Goal: Task Accomplishment & Management: Manage account settings

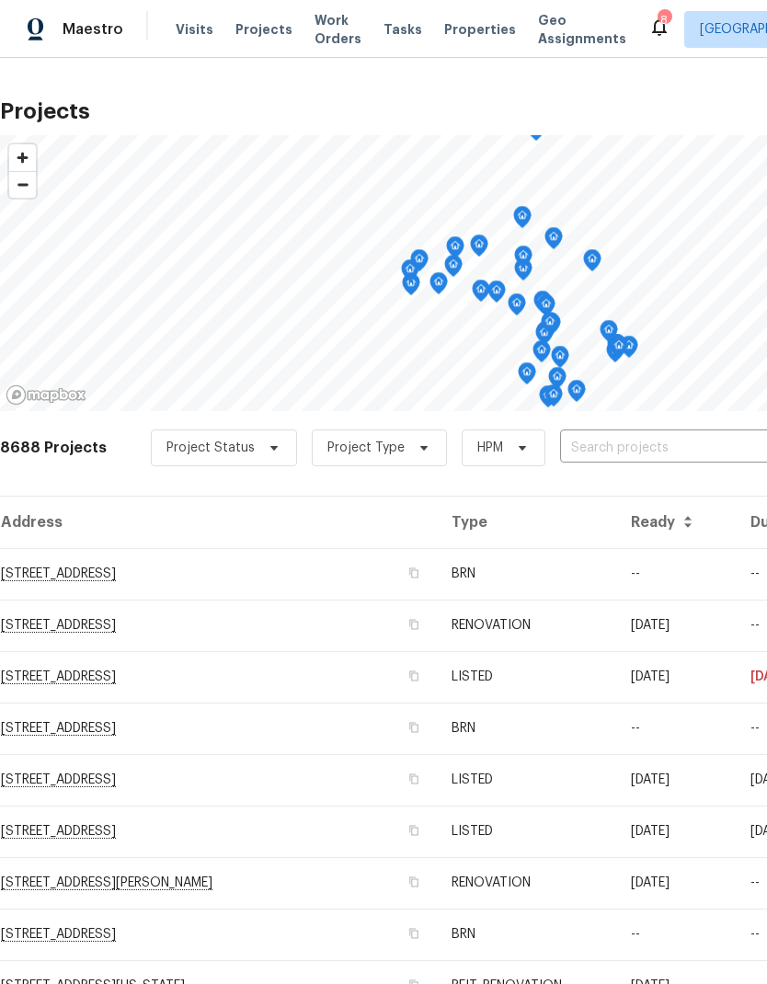
click at [645, 443] on input "text" at bounding box center [665, 448] width 211 height 29
type input "25802"
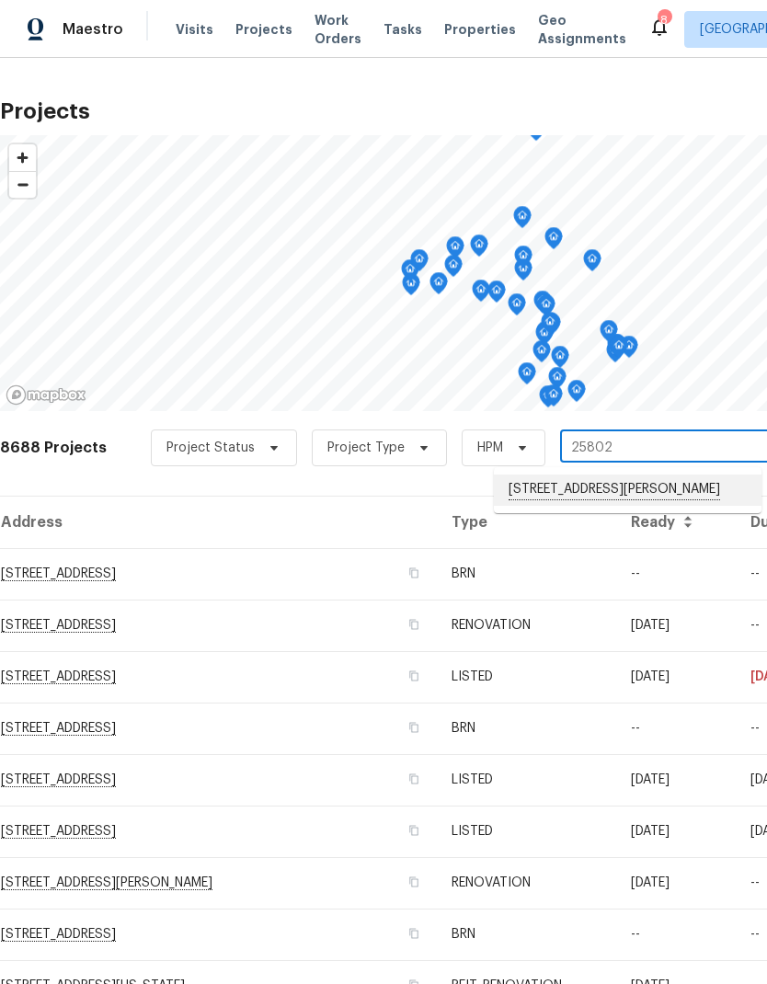
click at [656, 492] on li "[STREET_ADDRESS][PERSON_NAME]" at bounding box center [628, 489] width 268 height 31
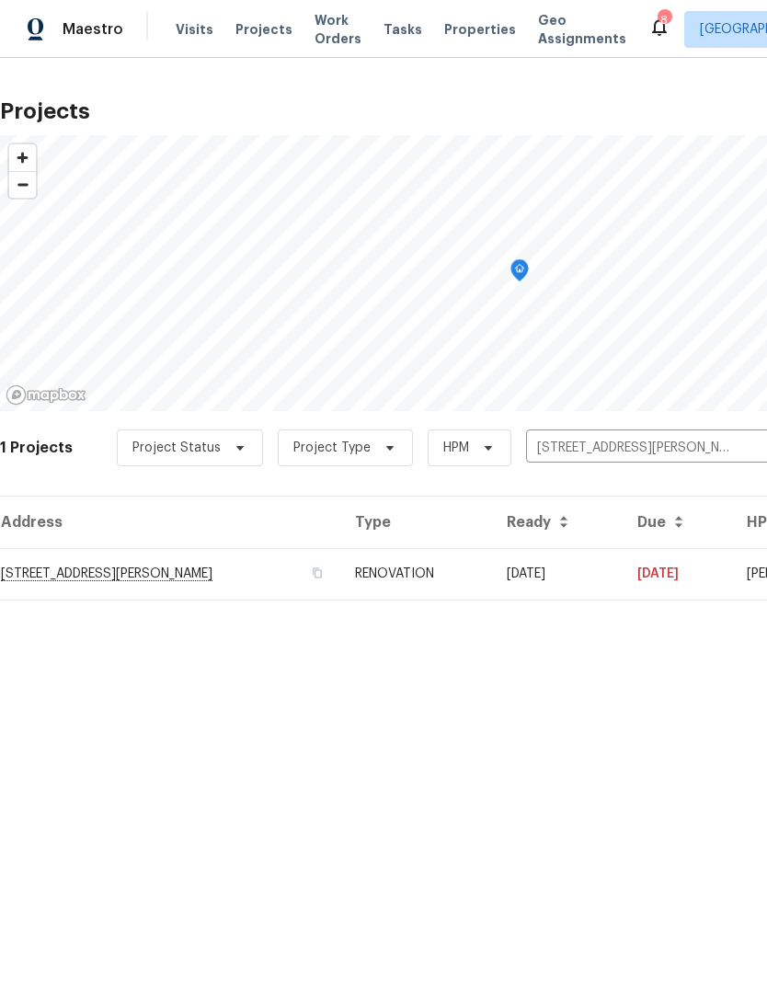
click at [622, 570] on td "[DATE]" at bounding box center [557, 573] width 131 height 51
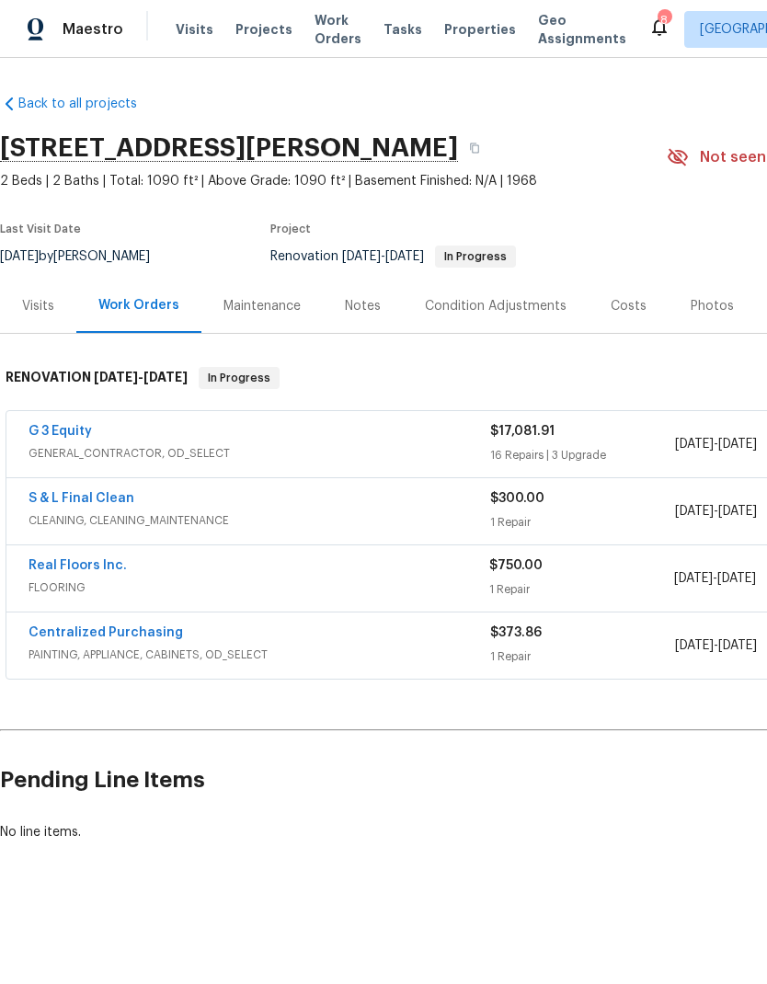
click at [231, 579] on span "FLOORING" at bounding box center [259, 587] width 461 height 18
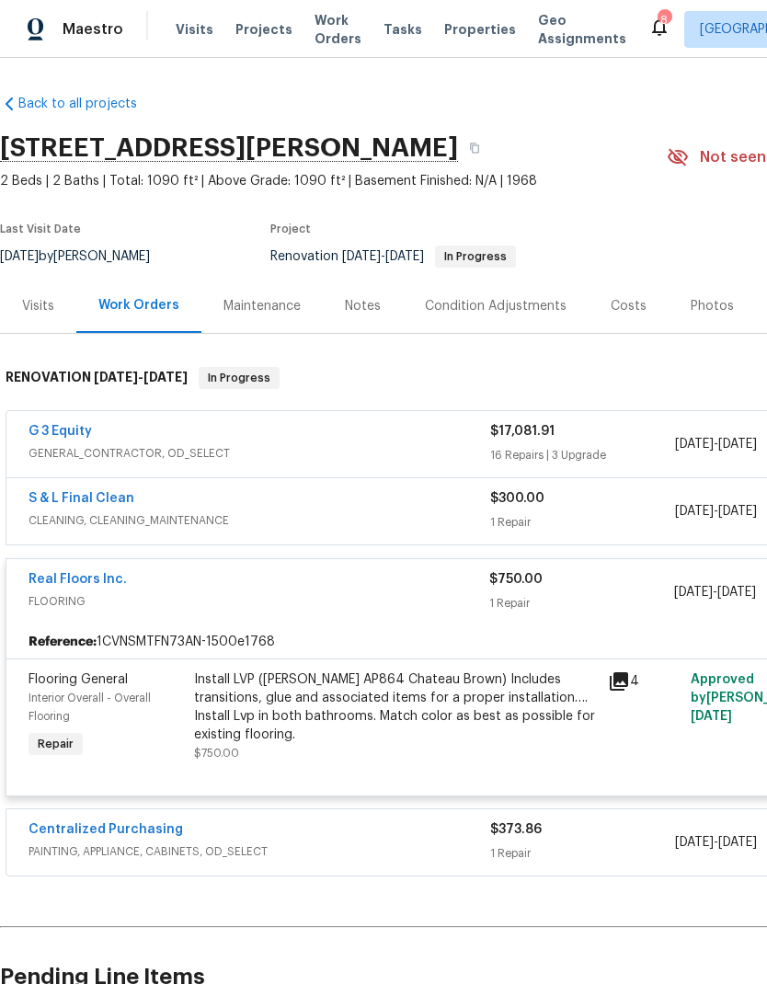
click at [398, 706] on div "Install LVP ([PERSON_NAME] AP864 Chateau Brown) Includes transitions, glue and …" at bounding box center [395, 707] width 403 height 74
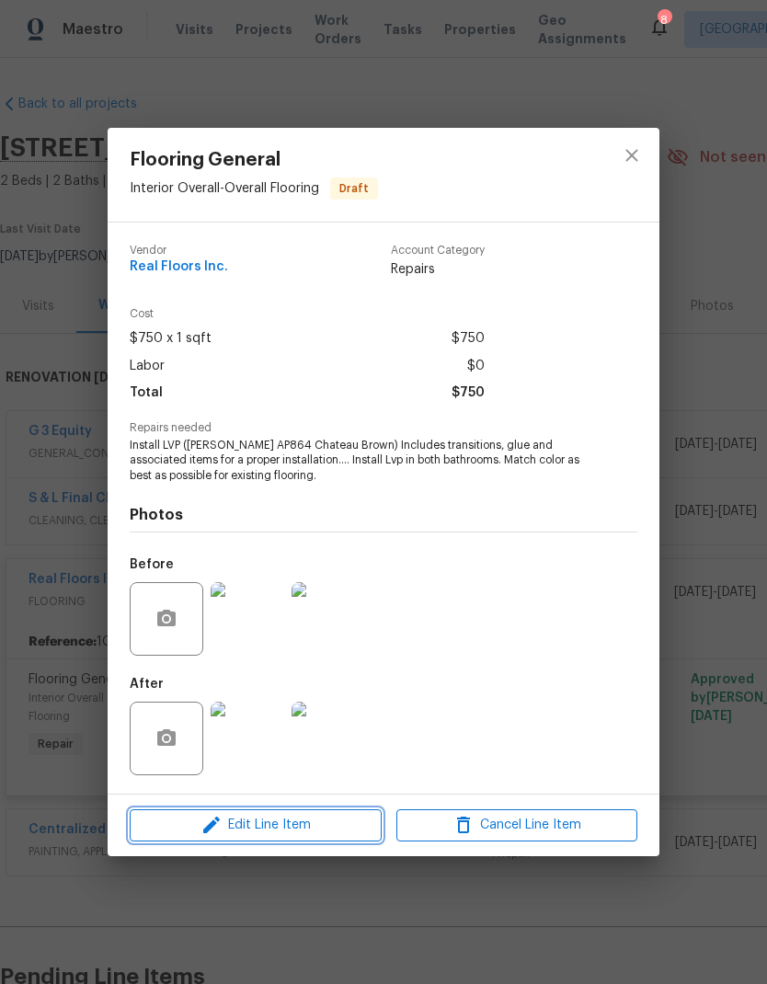
click at [234, 823] on span "Edit Line Item" at bounding box center [255, 825] width 241 height 23
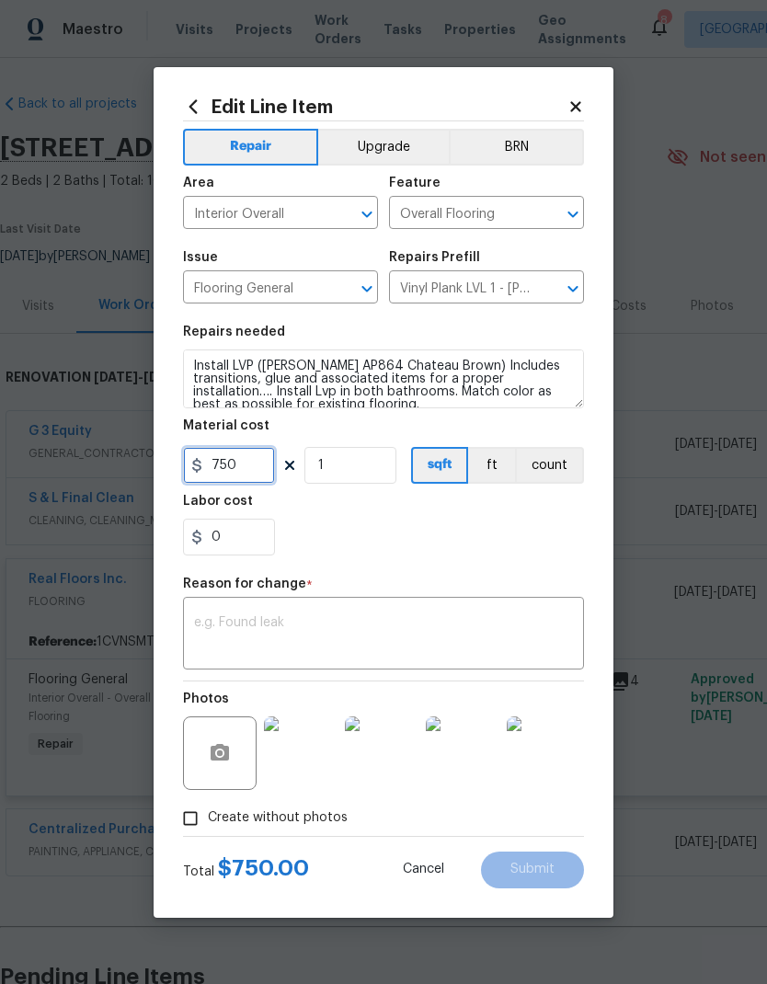
click at [248, 473] on input "750" at bounding box center [229, 465] width 92 height 37
click at [227, 603] on div "x ​" at bounding box center [383, 635] width 401 height 68
type input "389.5"
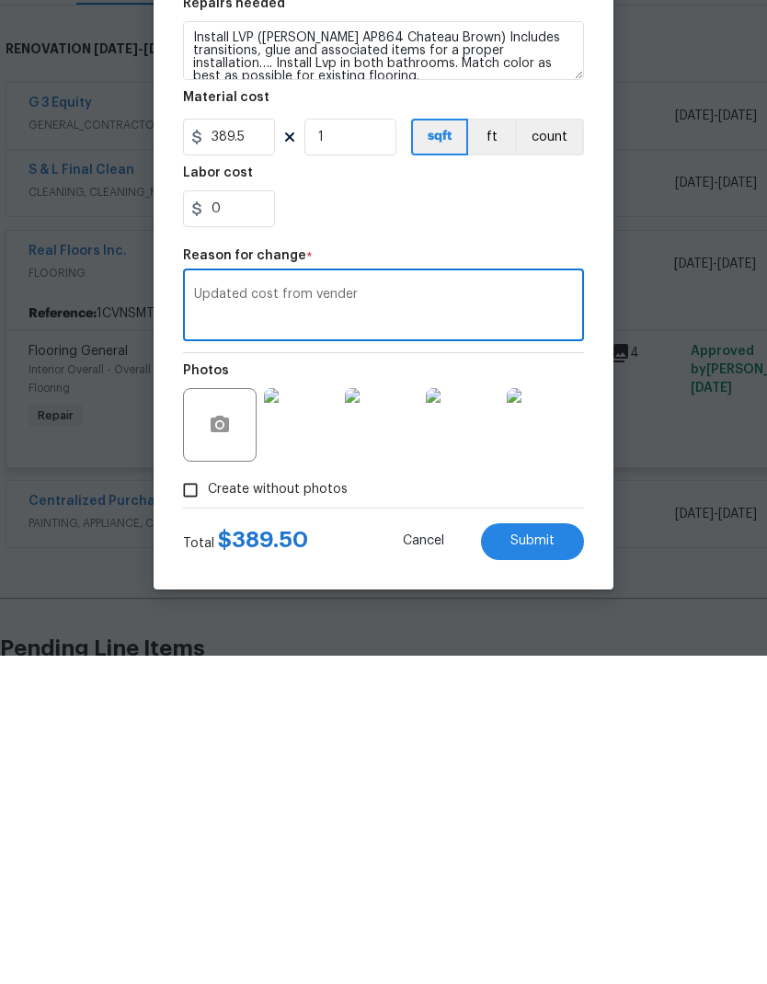
type textarea "Updated cost from vender"
click at [540, 862] on span "Submit" at bounding box center [532, 869] width 44 height 14
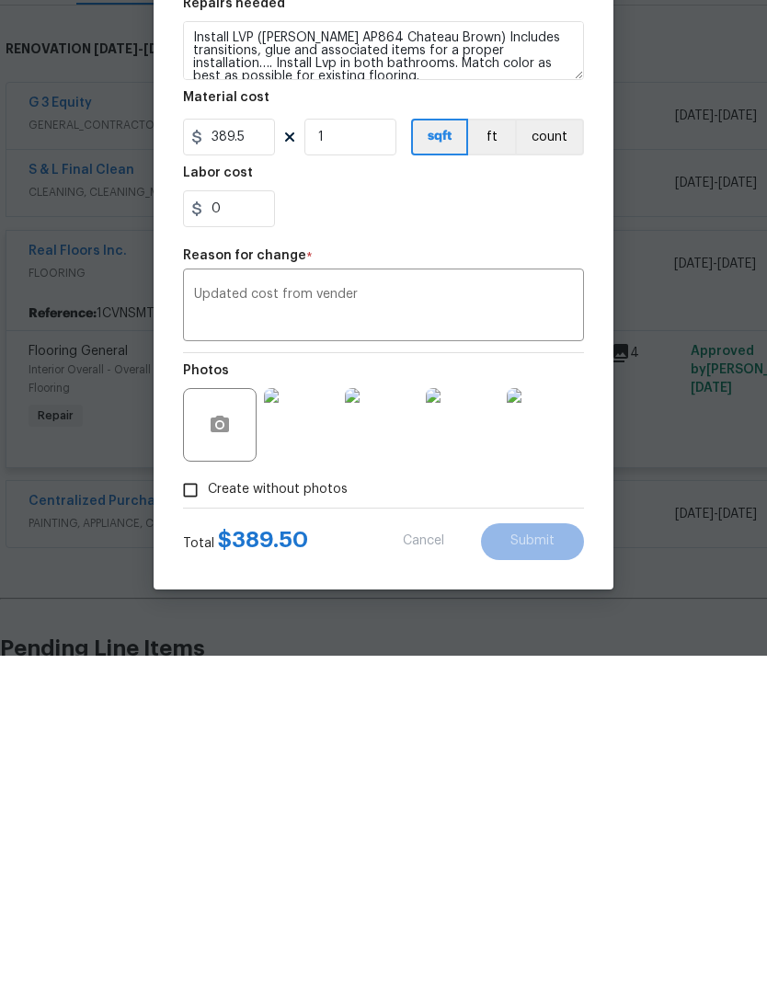
scroll to position [74, 0]
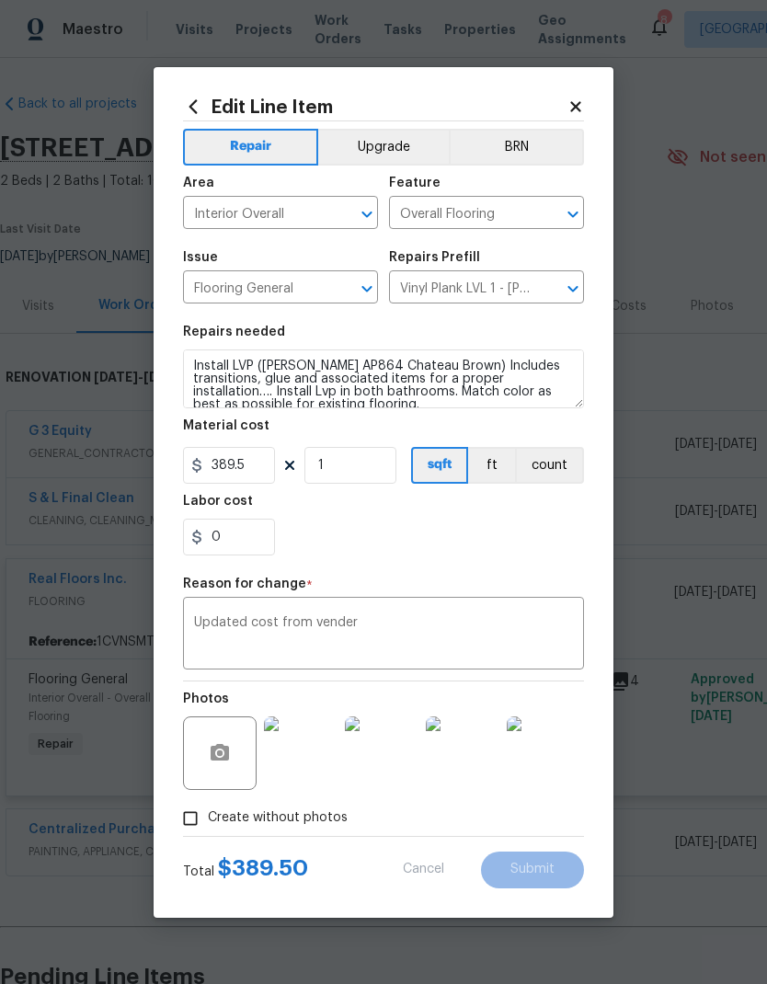
type input "750"
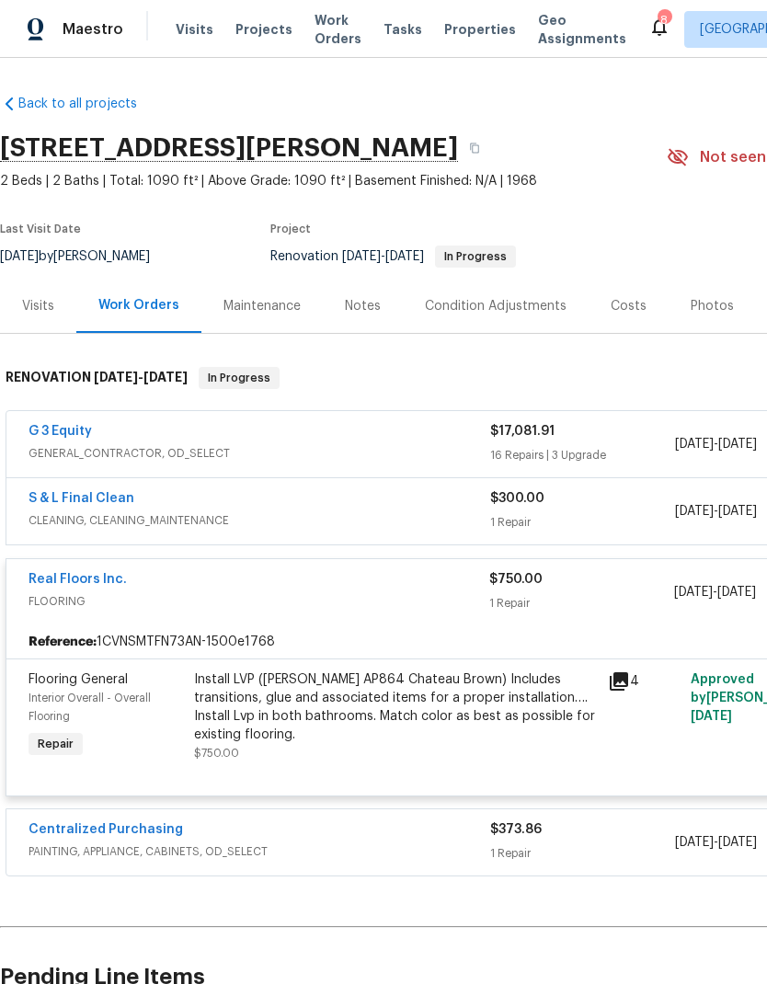
click at [63, 573] on link "Real Floors Inc." at bounding box center [78, 579] width 98 height 13
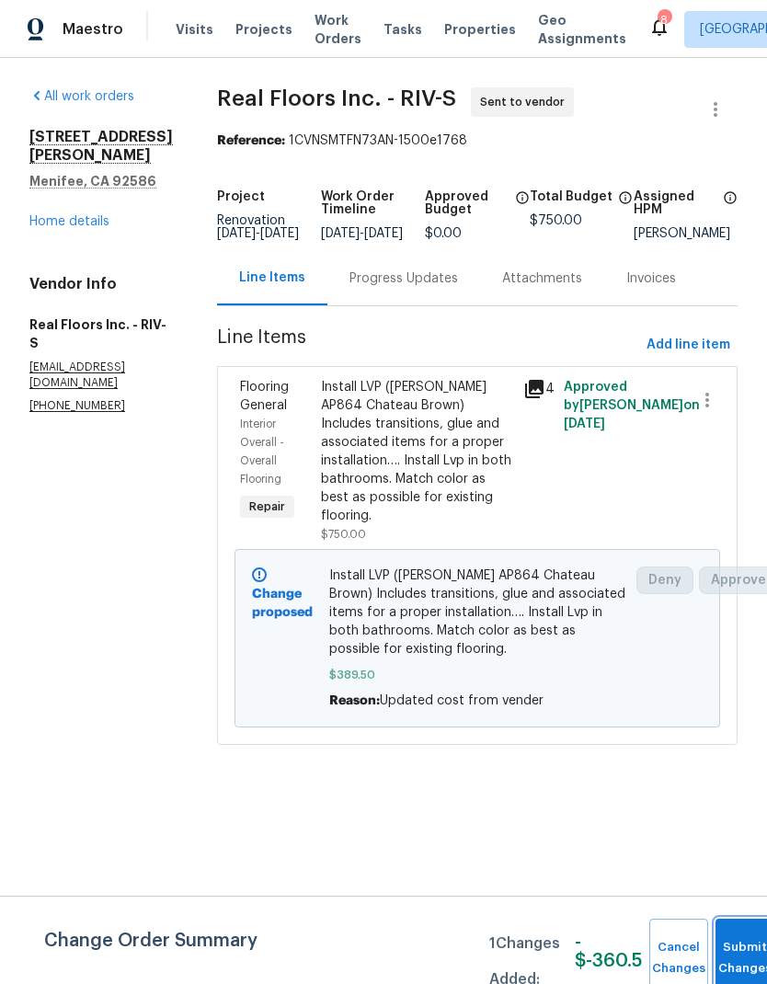
click at [740, 948] on button "Submit Changes" at bounding box center [744, 957] width 59 height 79
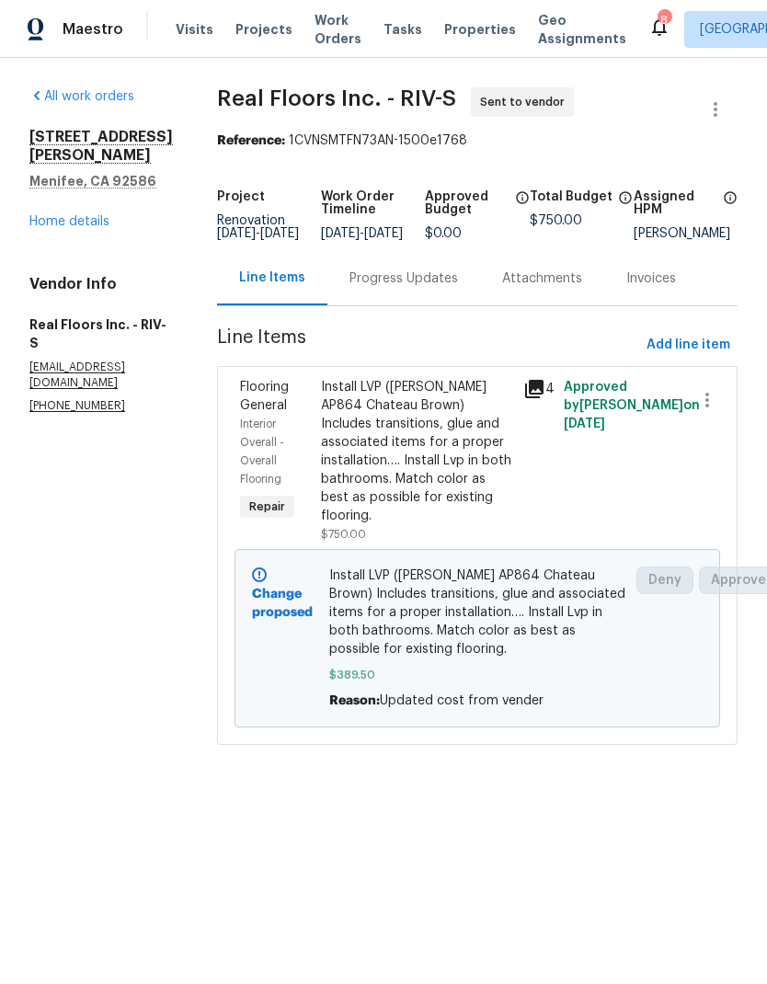
click at [61, 220] on link "Home details" at bounding box center [69, 221] width 80 height 13
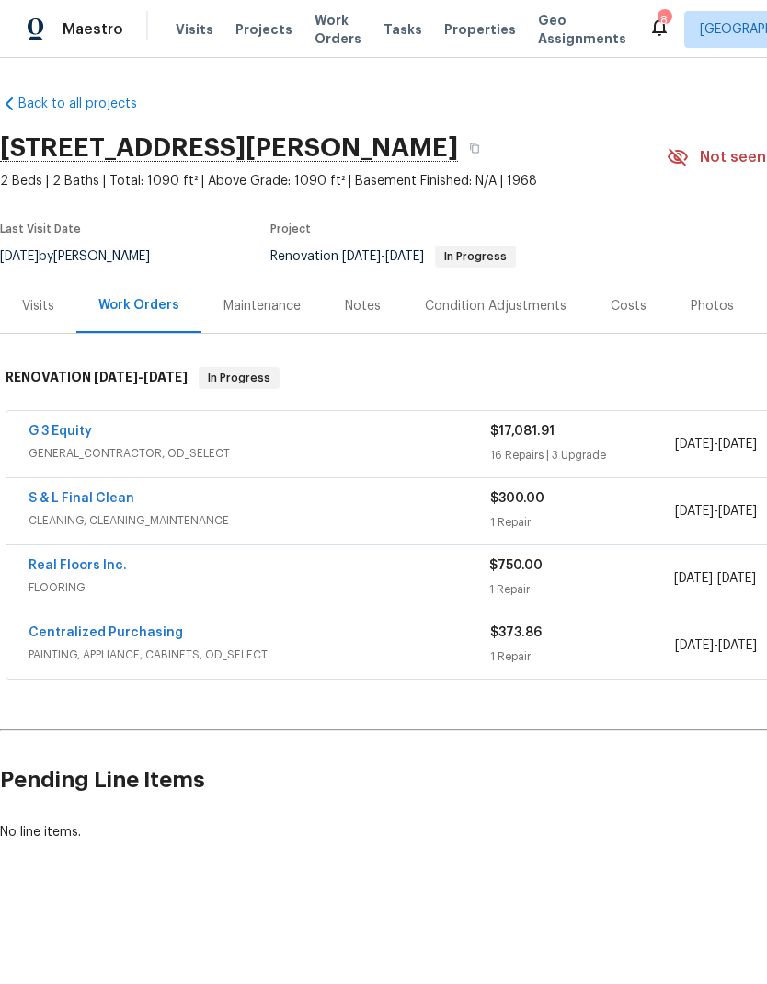
click at [54, 433] on link "G 3 Equity" at bounding box center [60, 431] width 63 height 13
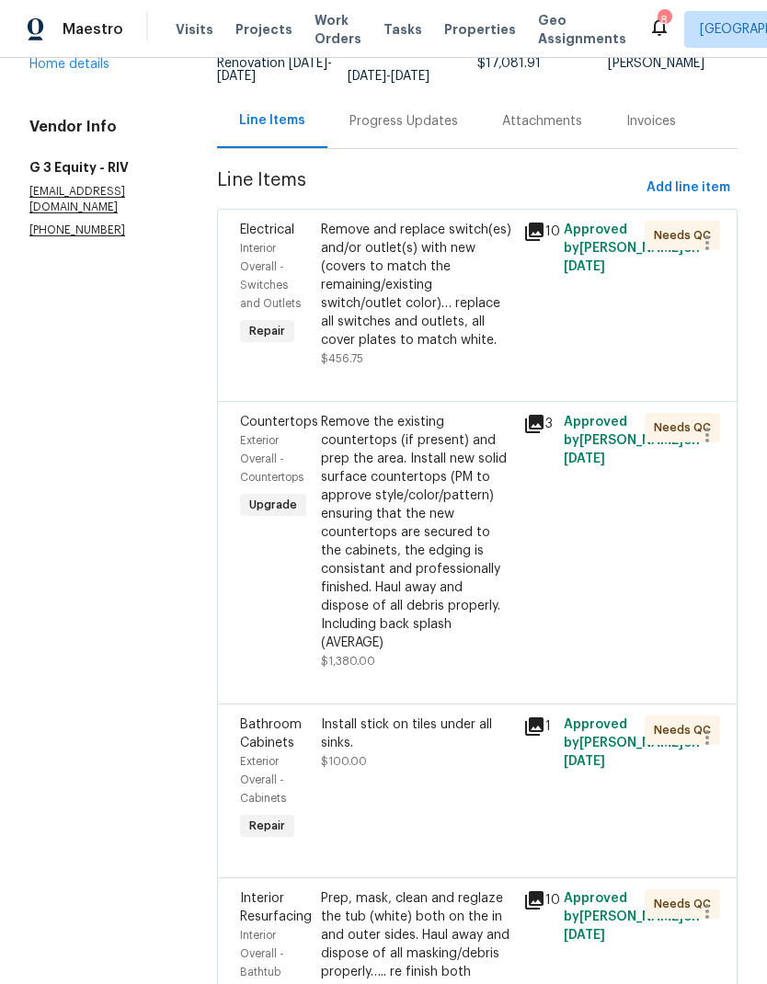
scroll to position [162, 0]
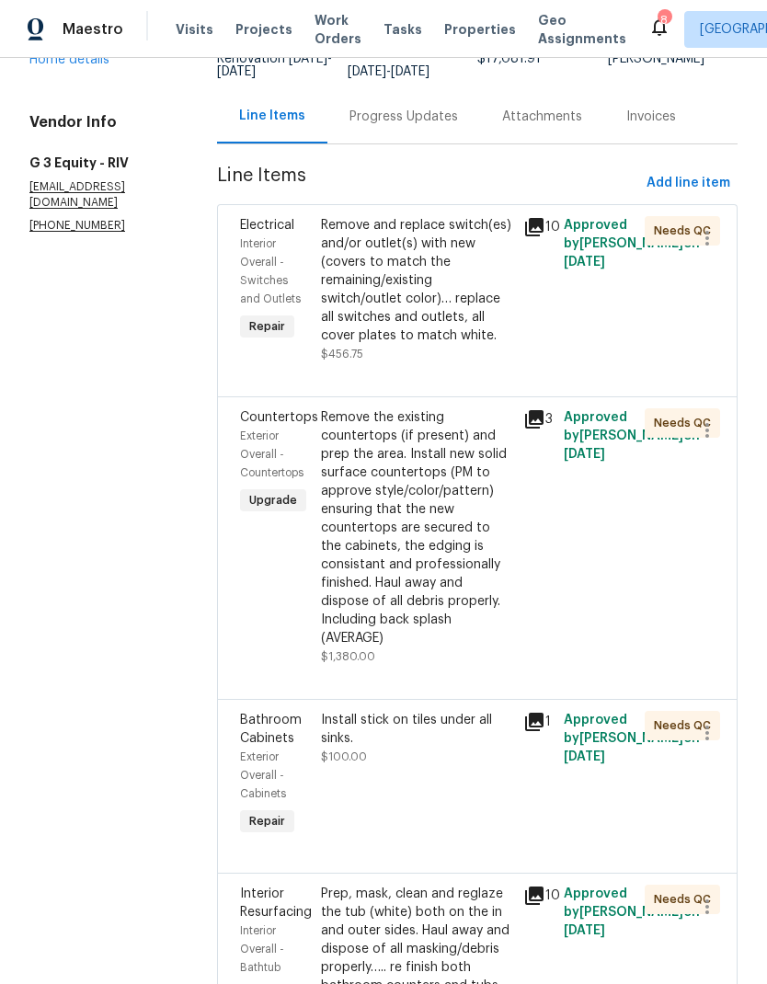
click at [412, 519] on div "Remove the existing countertops (if present) and prep the area. Install new sol…" at bounding box center [416, 527] width 191 height 239
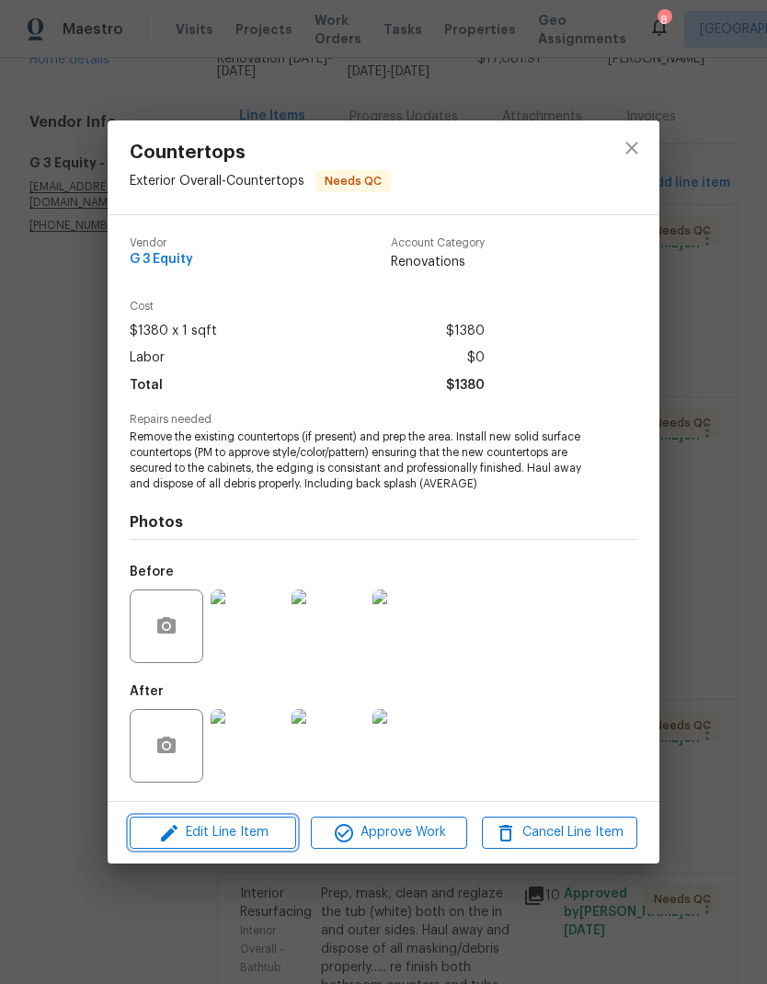
click at [200, 832] on span "Edit Line Item" at bounding box center [212, 832] width 155 height 23
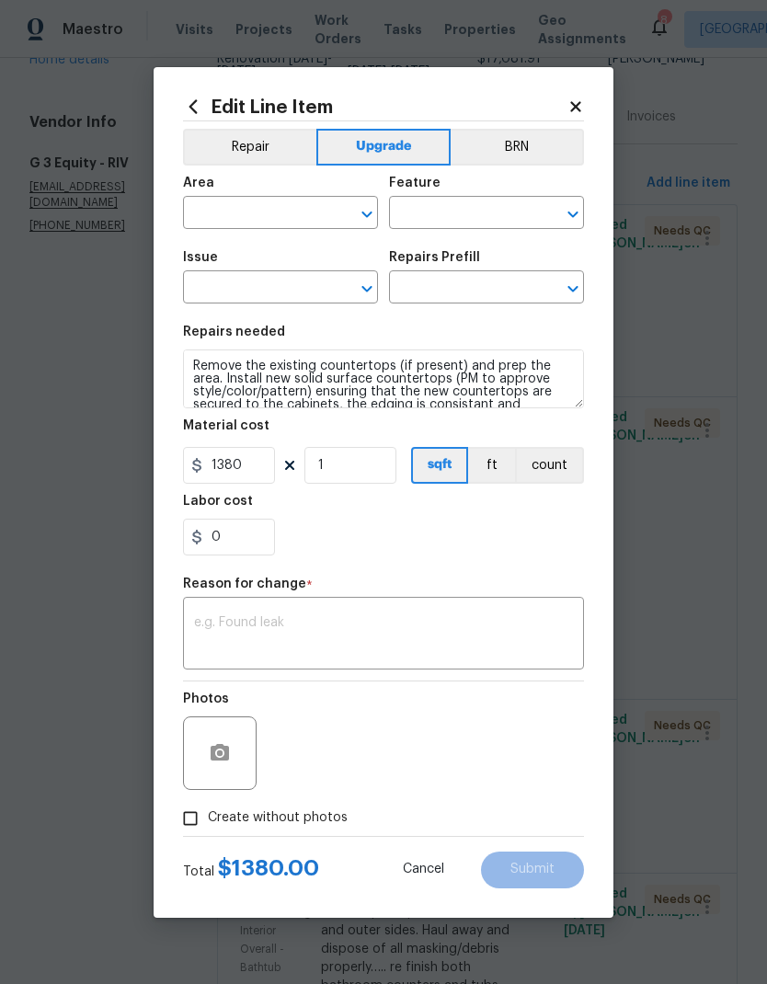
type input "Exterior Overall"
type input "Countertops"
type input "Solid Surface (average) $63.94"
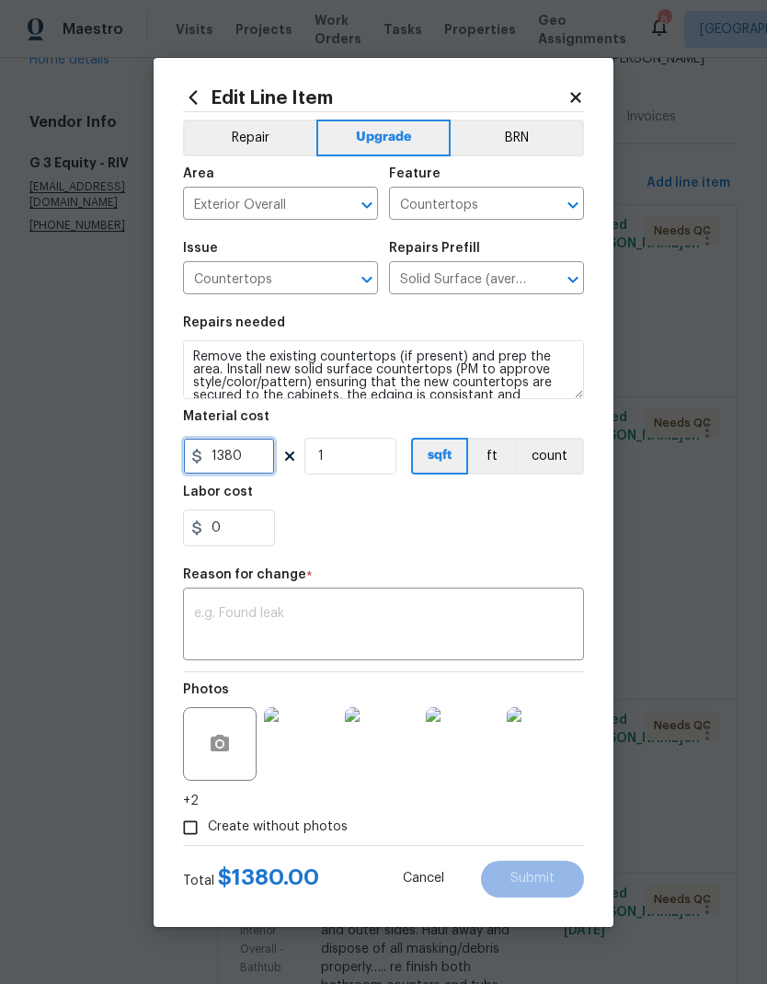
click at [243, 471] on input "1380" at bounding box center [229, 456] width 92 height 37
type input "1800"
click at [206, 599] on div "x ​" at bounding box center [383, 626] width 401 height 68
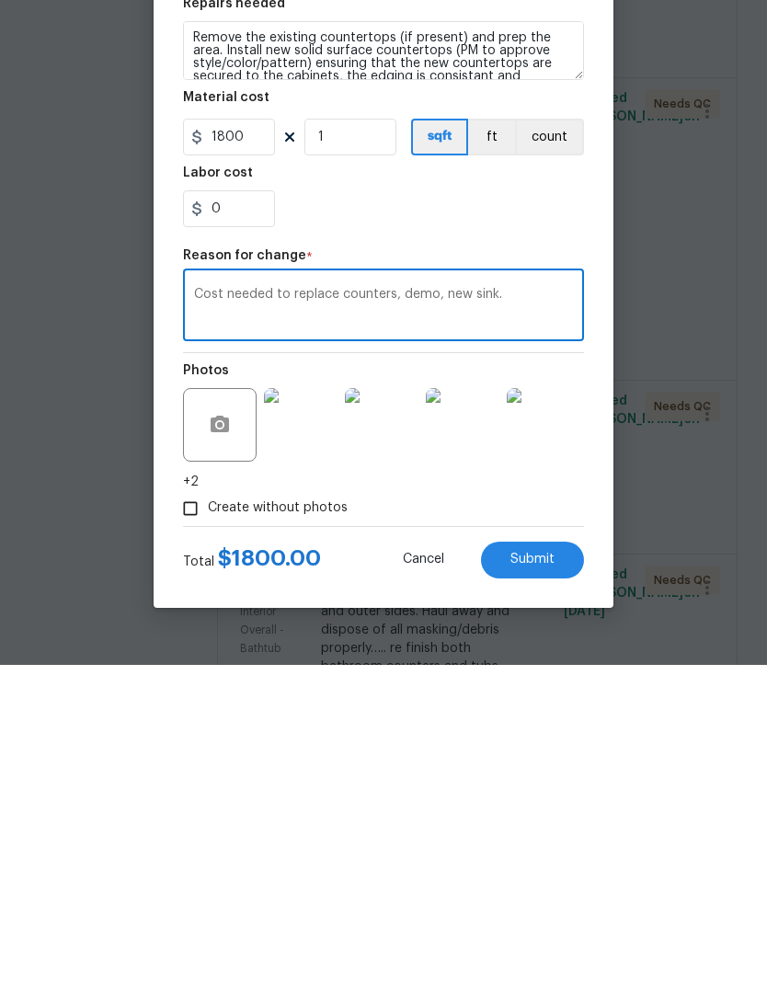
type textarea "Cost needed to replace counters, demo, new sink."
click at [546, 872] on span "Submit" at bounding box center [532, 879] width 44 height 14
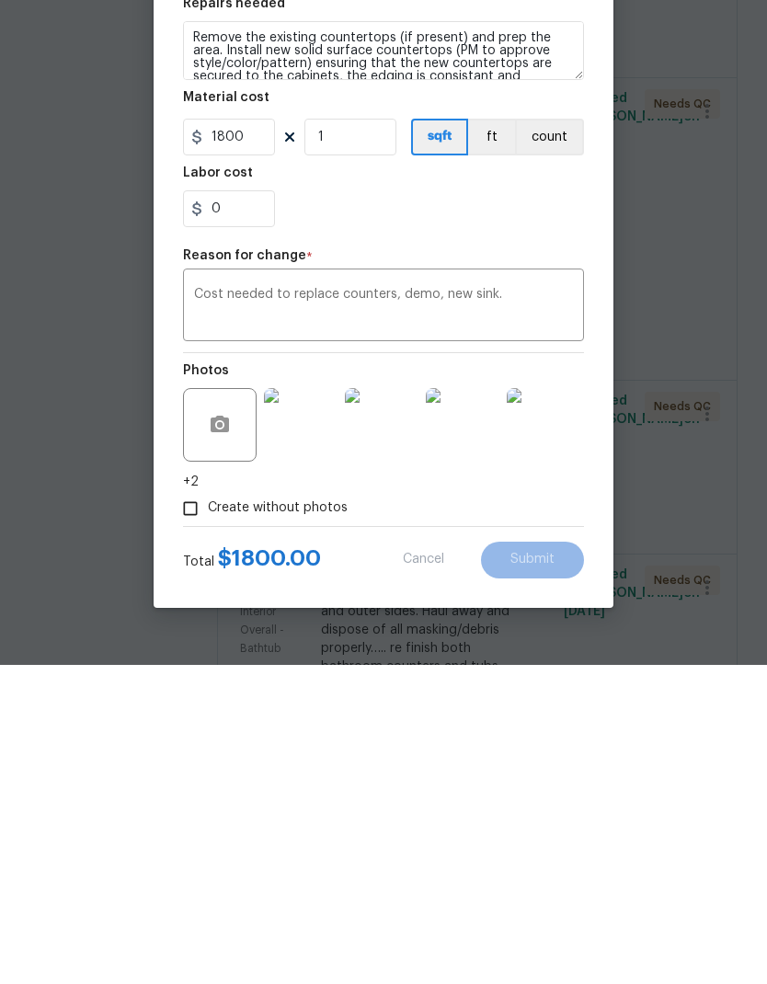
scroll to position [74, 0]
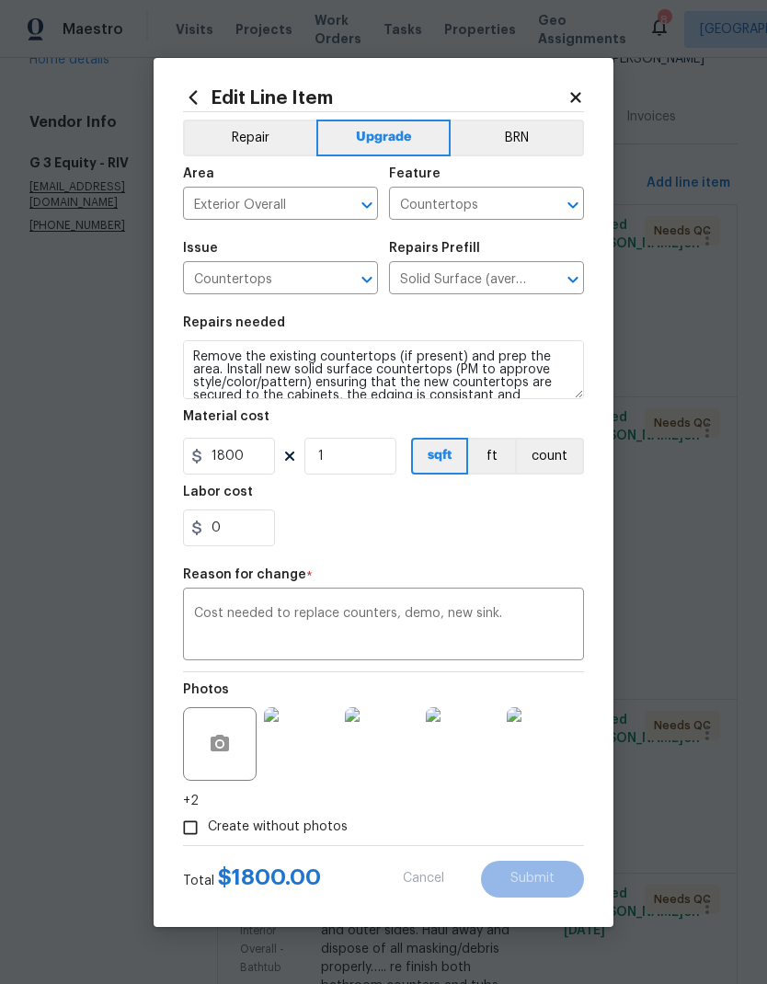
type input "1380"
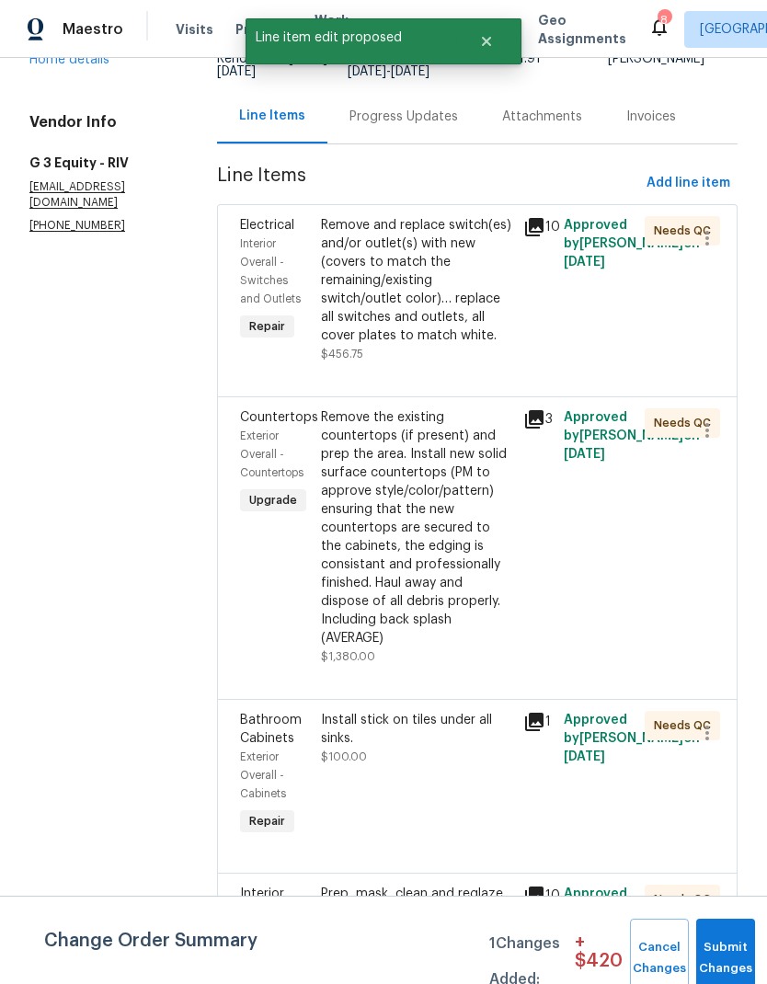
scroll to position [0, 0]
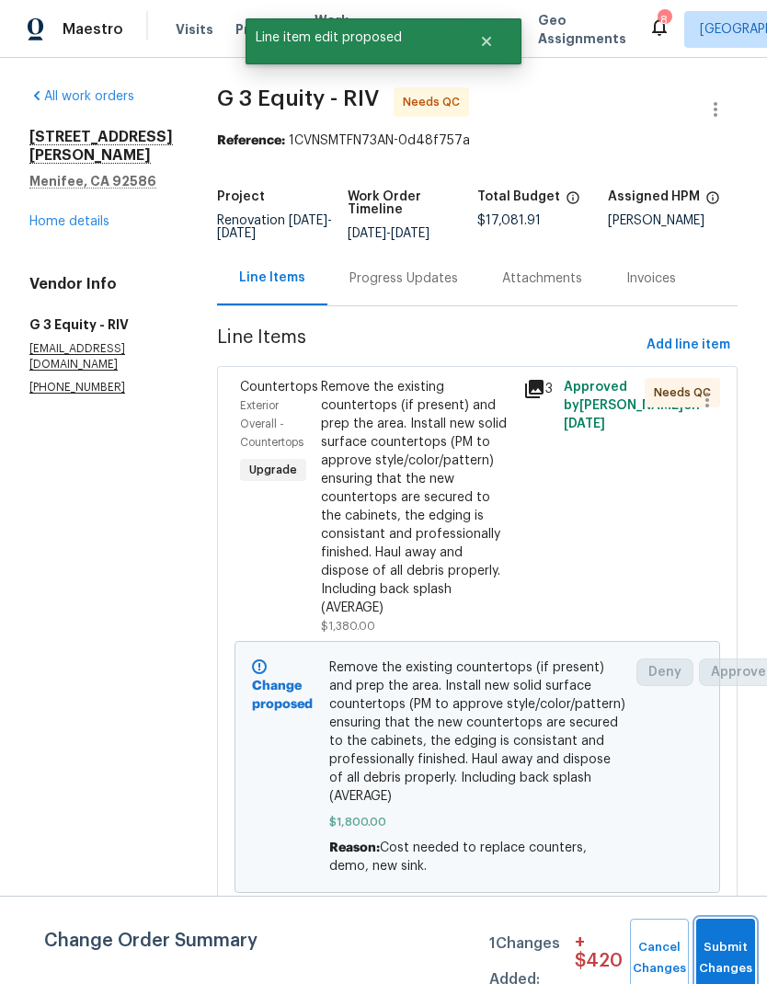
click at [728, 946] on button "Submit Changes" at bounding box center [725, 957] width 59 height 79
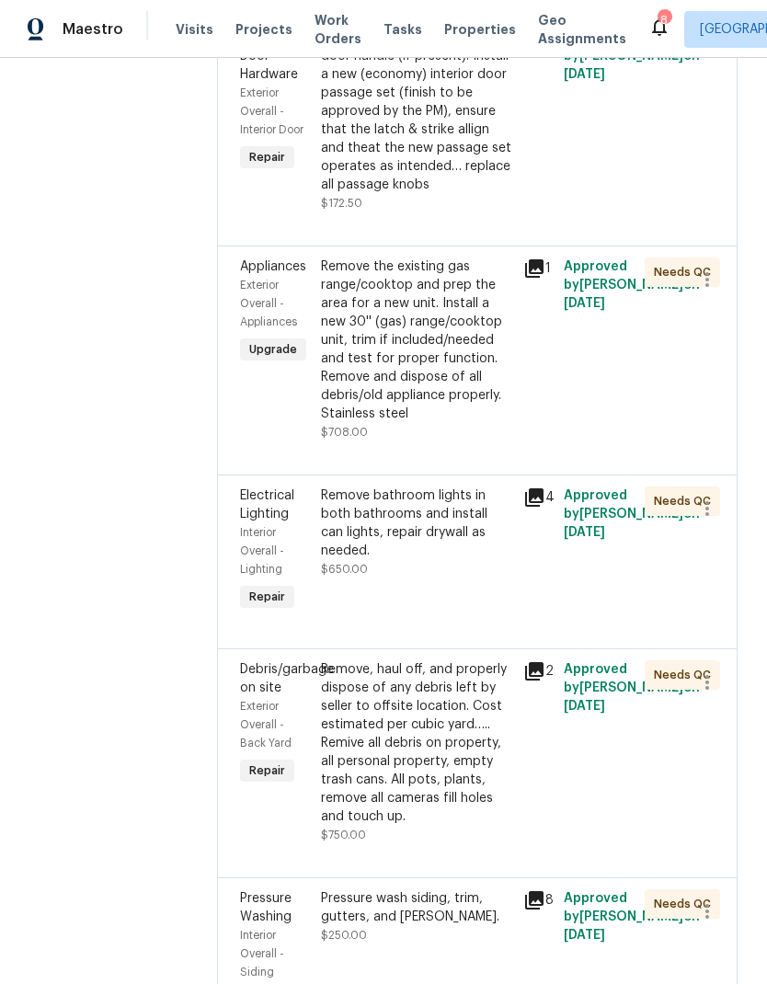
scroll to position [1762, 0]
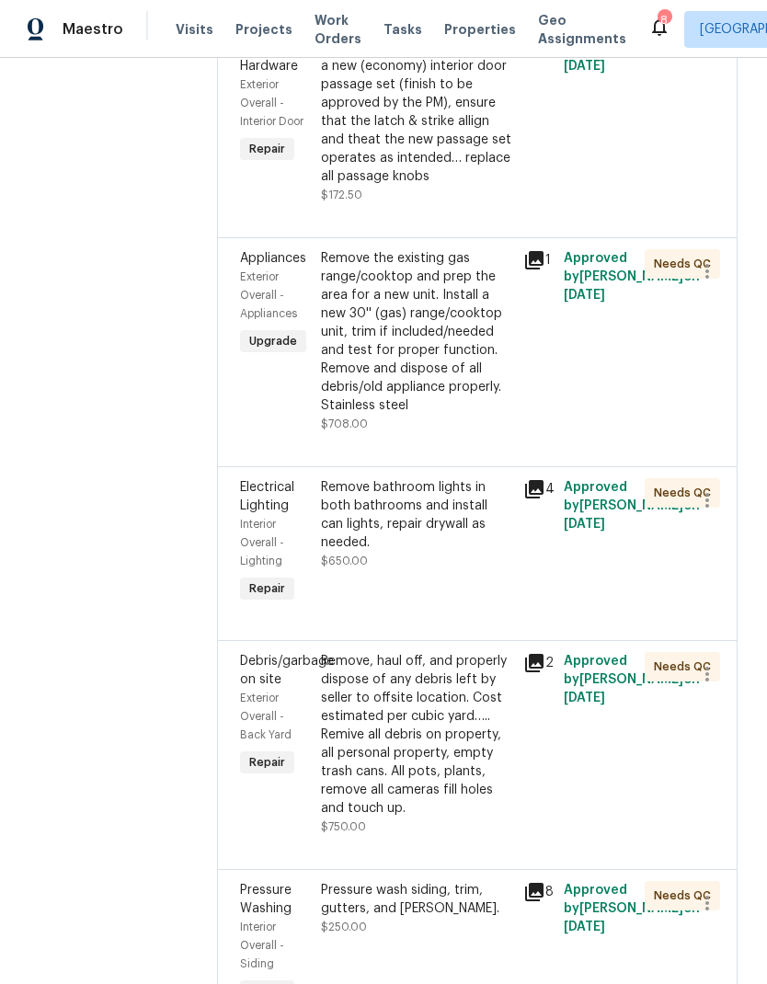
click at [390, 652] on div "Remove, haul off, and properly dispose of any debris left by seller to offsite …" at bounding box center [416, 734] width 191 height 165
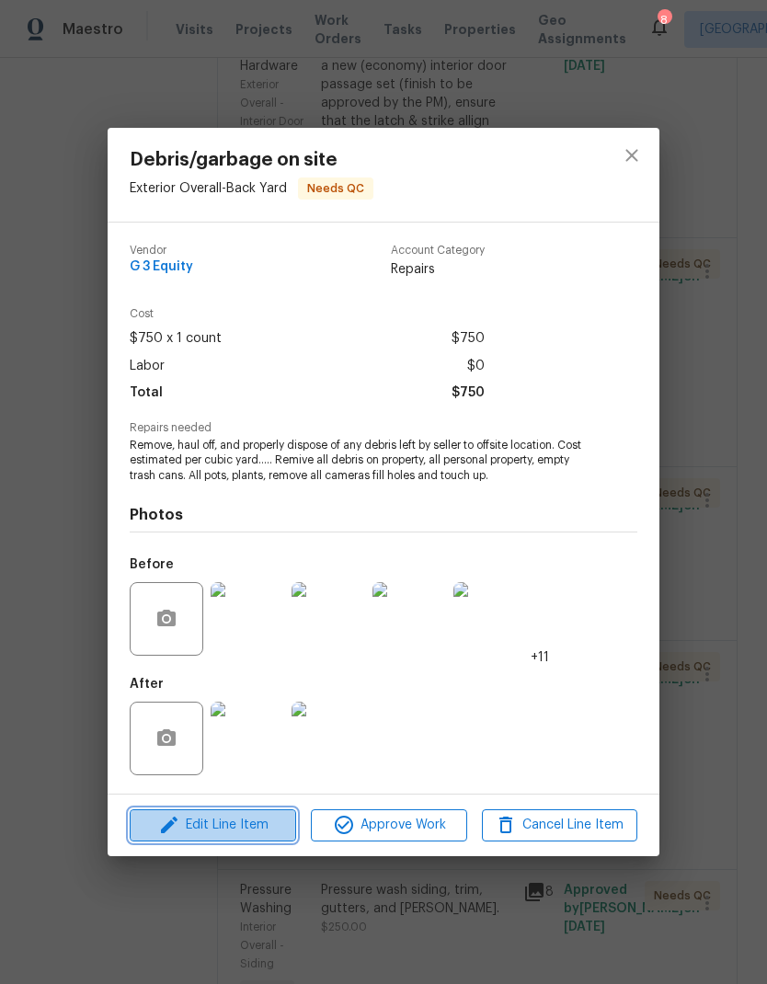
click at [209, 818] on span "Edit Line Item" at bounding box center [212, 825] width 155 height 23
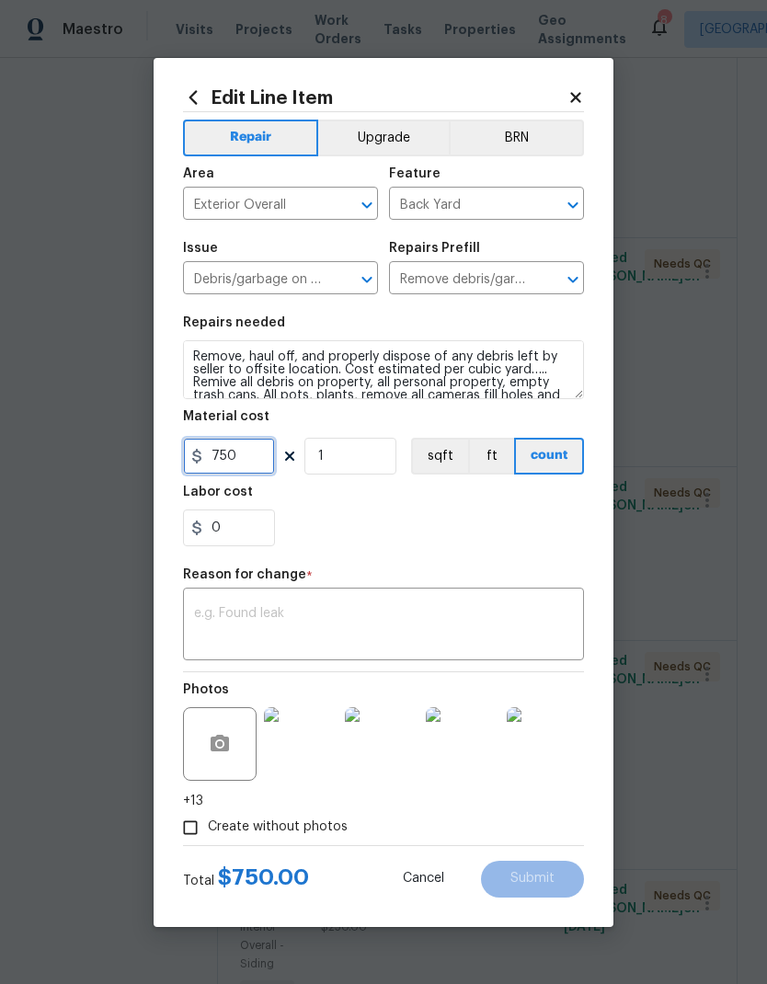
click at [238, 461] on input "750" at bounding box center [229, 456] width 92 height 37
type input "800"
click at [207, 602] on div "x ​" at bounding box center [383, 626] width 401 height 68
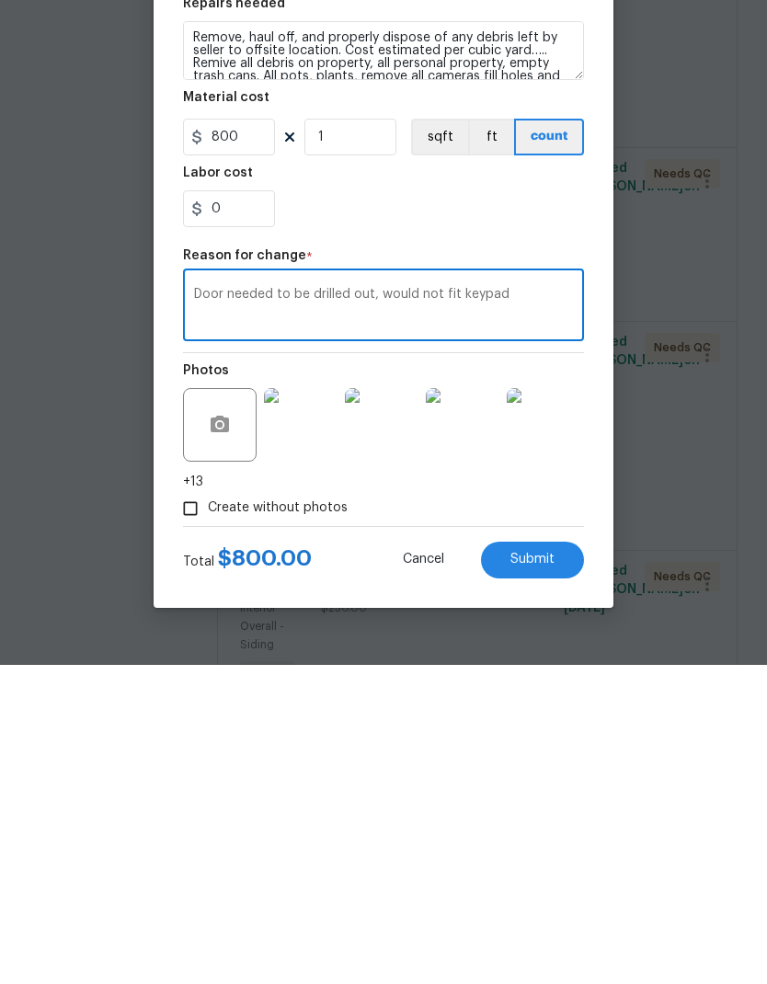
type textarea "Door needed to be drilled out, would not fit keypad"
click at [558, 861] on button "Submit" at bounding box center [532, 879] width 103 height 37
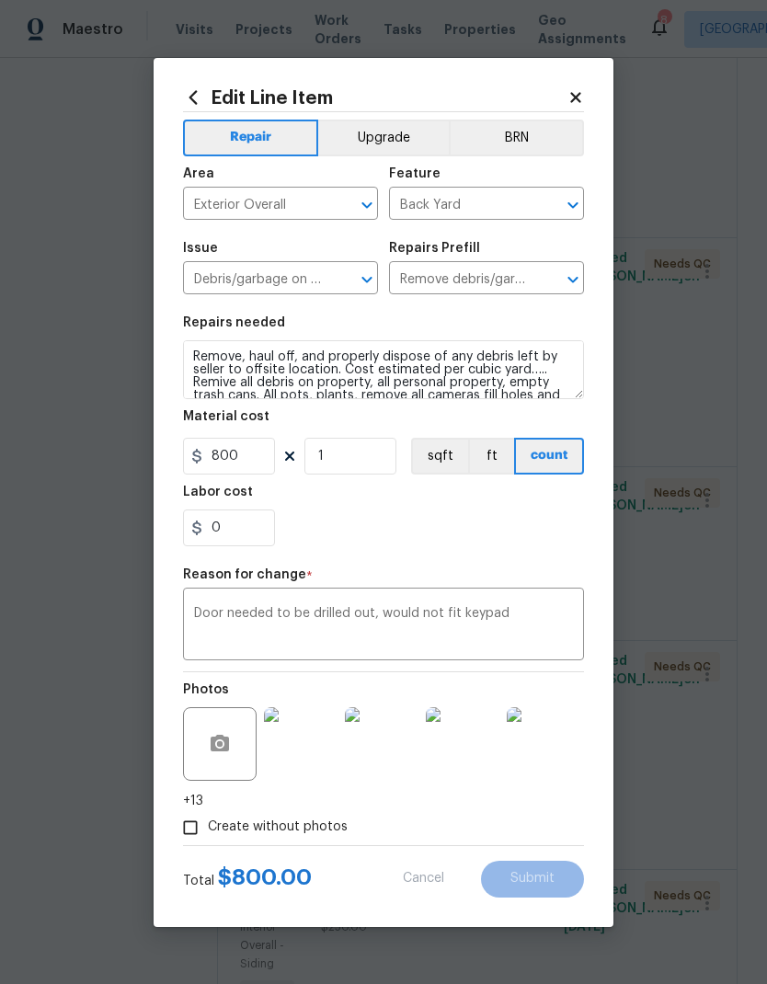
type input "750"
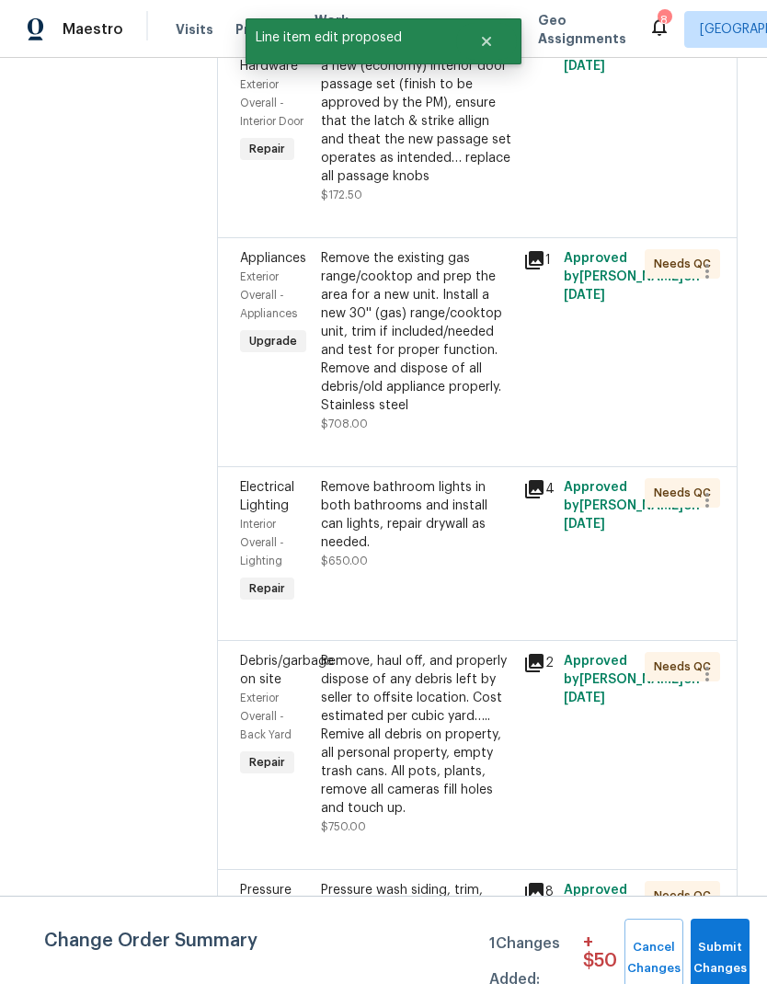
scroll to position [0, 0]
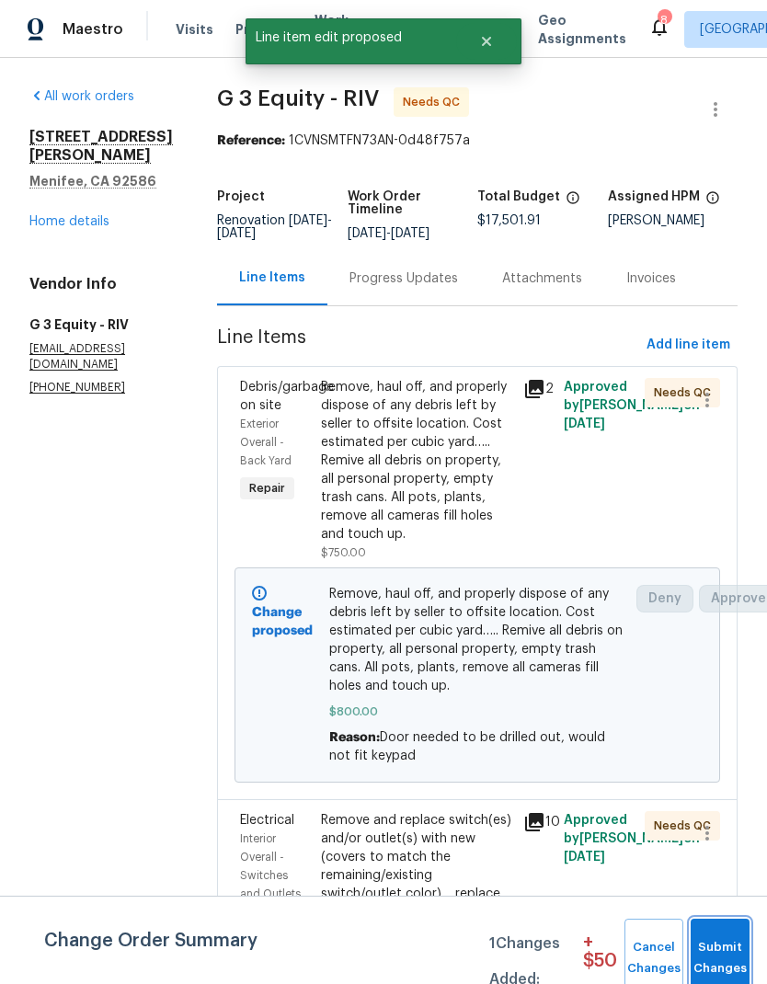
click at [727, 945] on span "Submit Changes" at bounding box center [720, 958] width 40 height 42
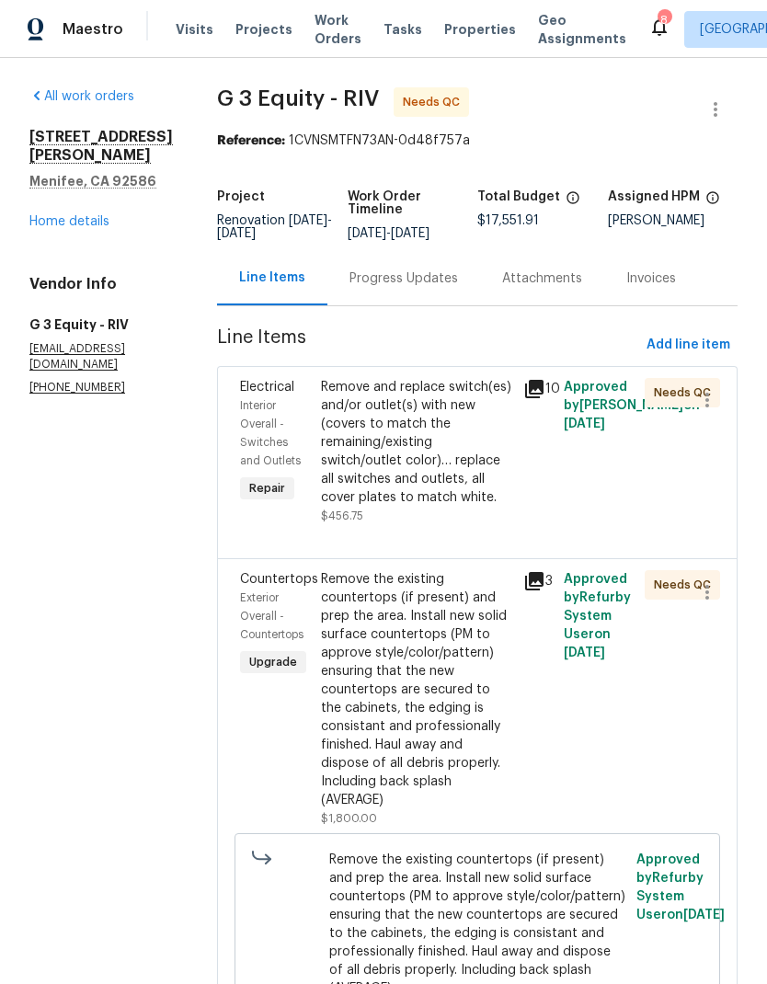
click at [51, 228] on link "Home details" at bounding box center [69, 221] width 80 height 13
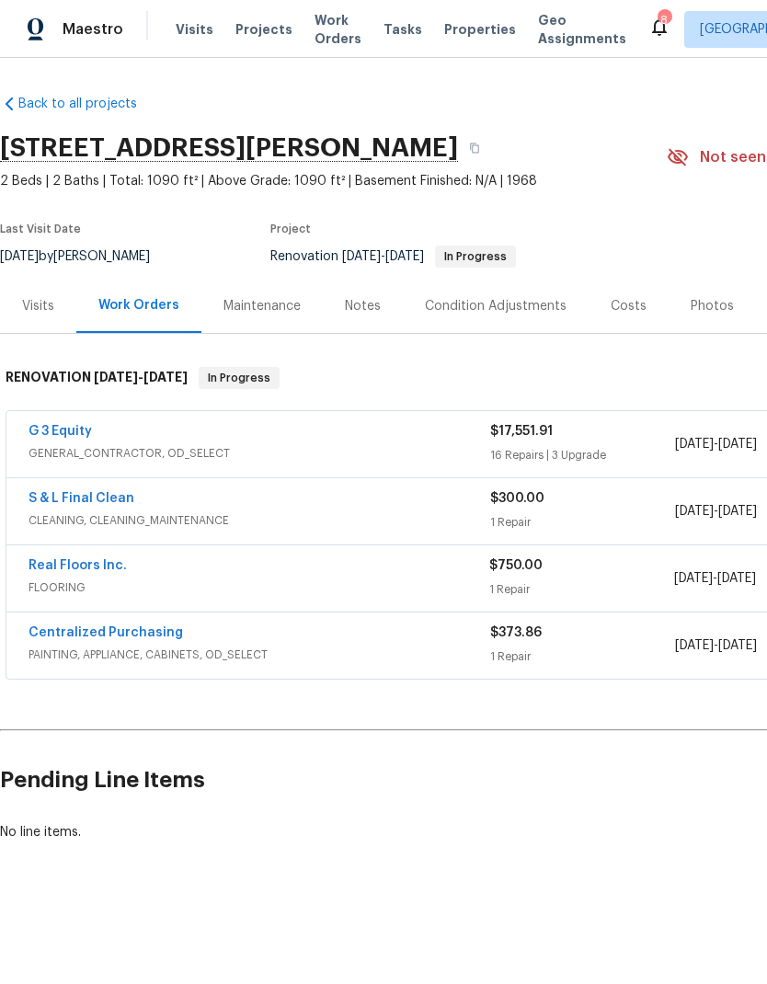
click at [78, 571] on link "Real Floors Inc." at bounding box center [78, 565] width 98 height 13
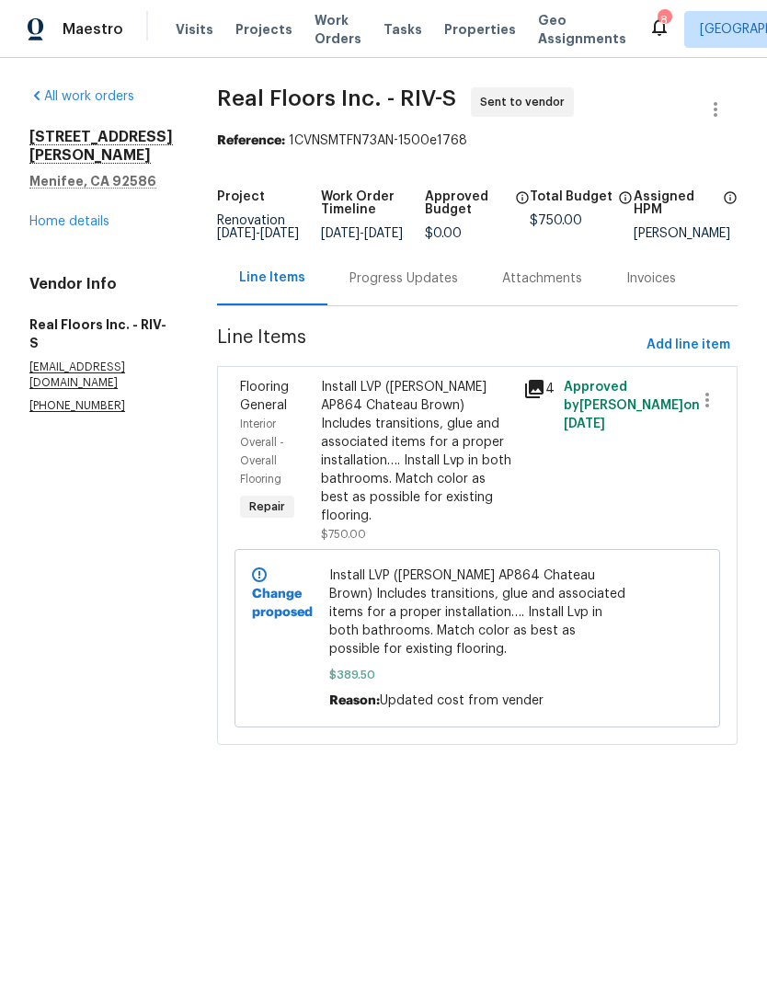
click at [424, 466] on div "Install LVP ([PERSON_NAME] AP864 Chateau Brown) Includes transitions, glue and …" at bounding box center [416, 451] width 191 height 147
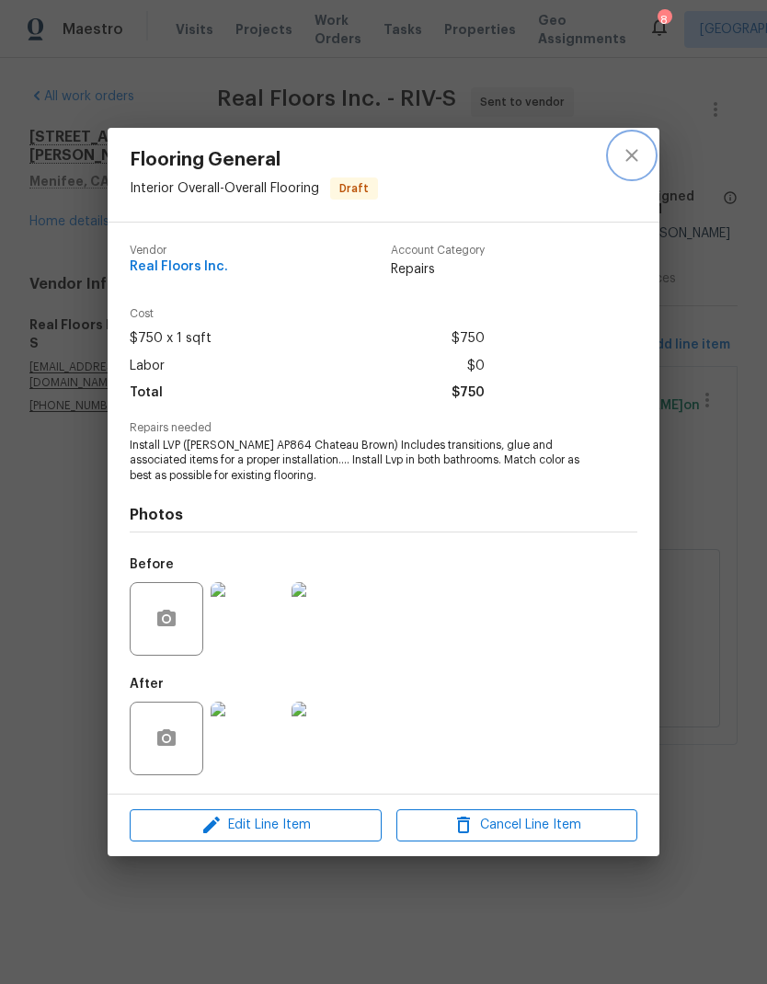
click at [633, 157] on icon "close" at bounding box center [632, 155] width 22 height 22
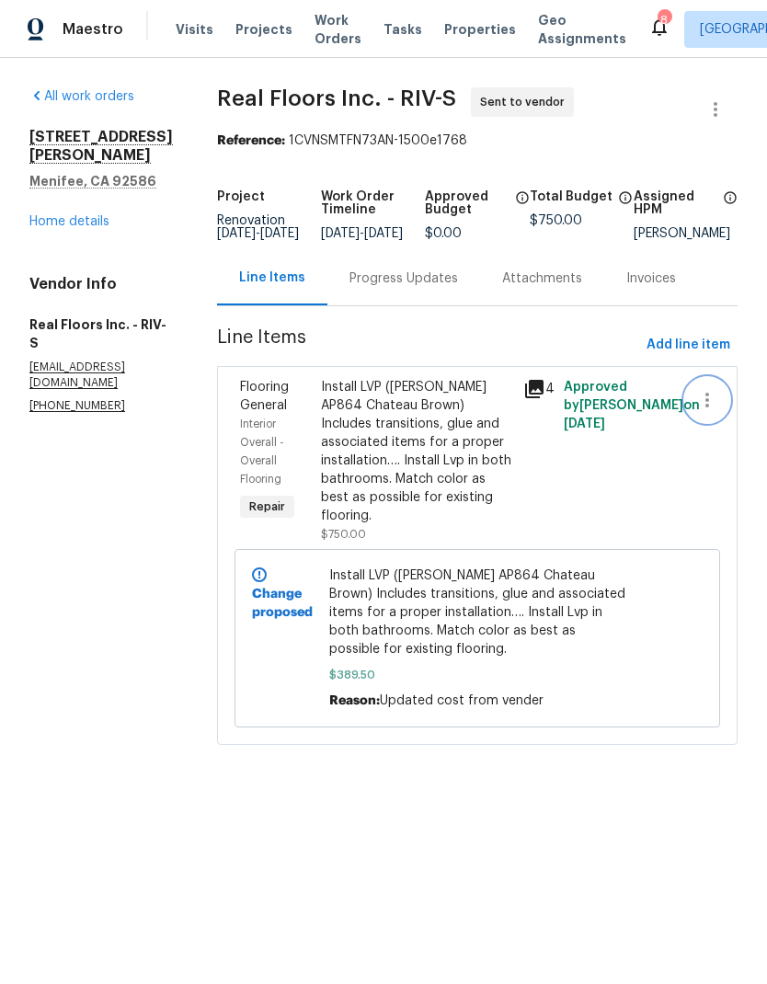
click at [717, 406] on icon "button" at bounding box center [707, 400] width 22 height 22
click at [683, 503] on div at bounding box center [383, 492] width 767 height 984
click at [434, 456] on div "Install LVP ([PERSON_NAME] AP864 Chateau Brown) Includes transitions, glue and …" at bounding box center [416, 451] width 191 height 147
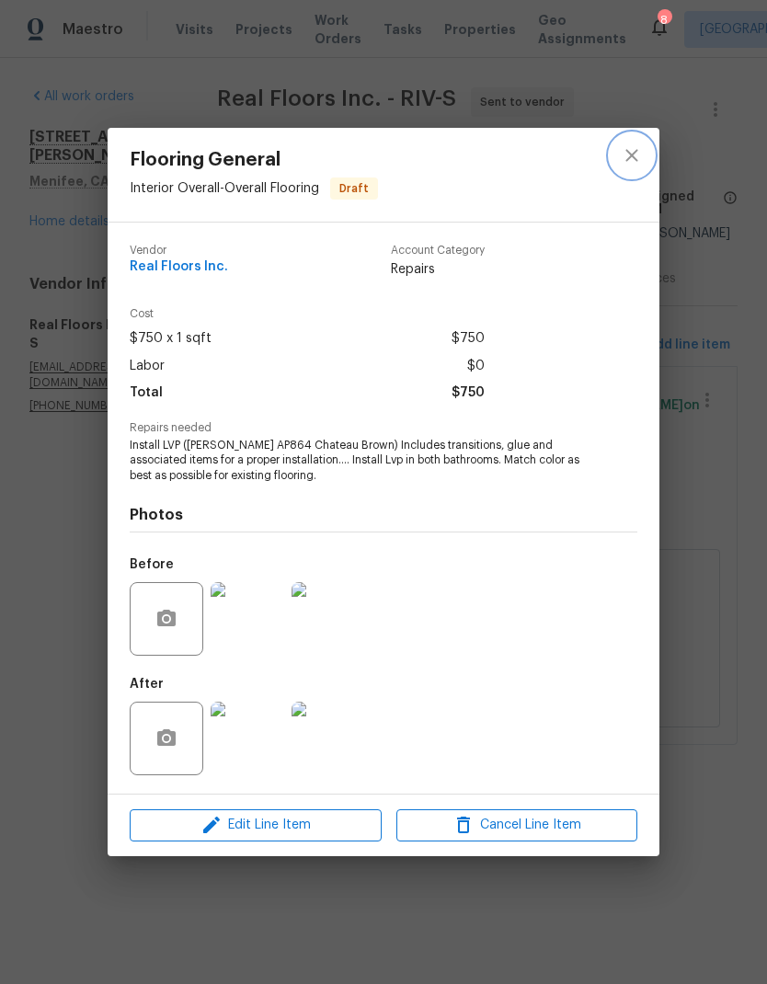
click at [632, 155] on icon "close" at bounding box center [631, 156] width 12 height 12
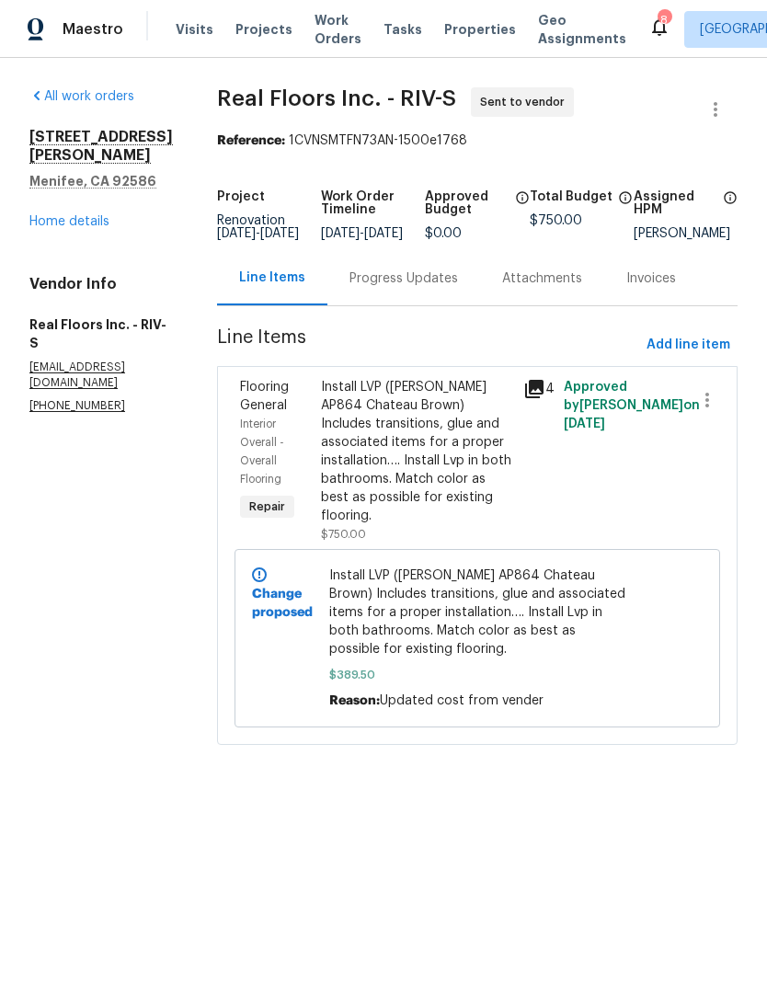
click at [292, 619] on div "Change proposed" at bounding box center [284, 638] width 77 height 154
click at [394, 496] on div "Install LVP ([PERSON_NAME] AP864 Chateau Brown) Includes transitions, glue and …" at bounding box center [416, 451] width 191 height 147
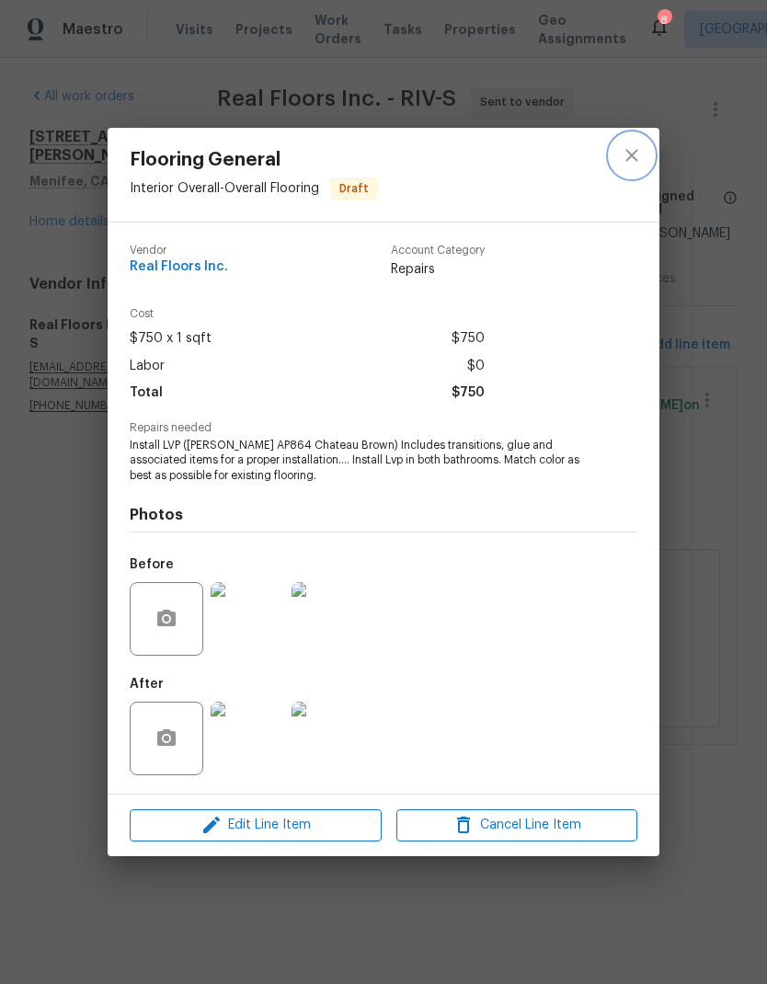
click at [639, 149] on icon "close" at bounding box center [632, 155] width 22 height 22
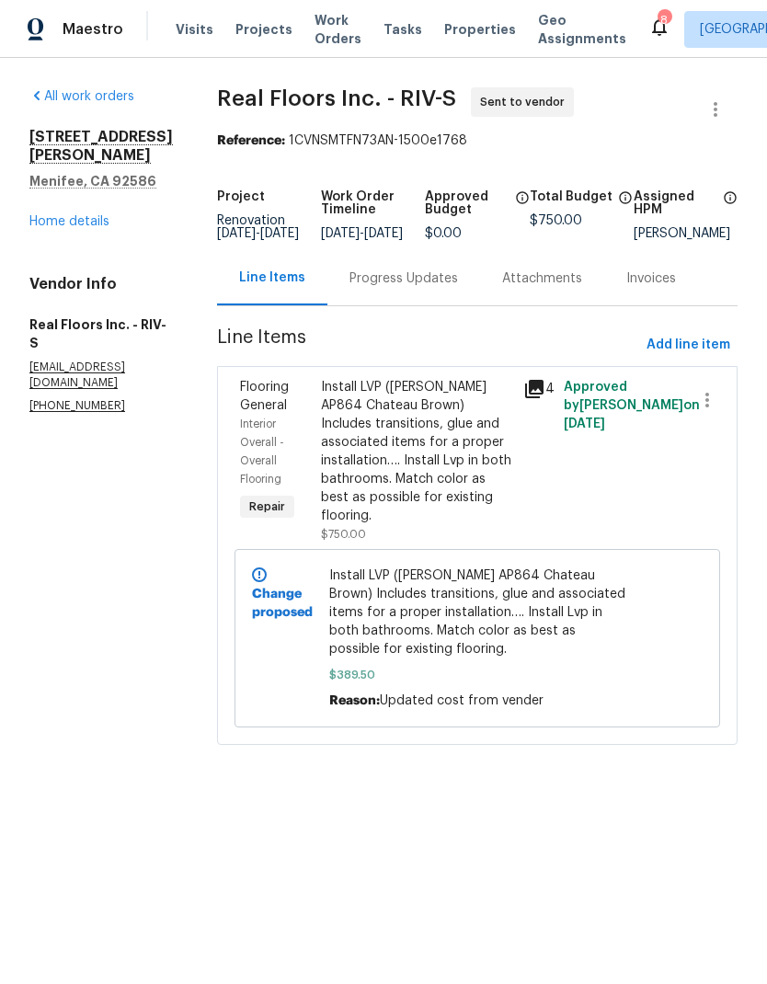
click at [455, 459] on div "Install LVP ([PERSON_NAME] AP864 Chateau Brown) Includes transitions, glue and …" at bounding box center [416, 451] width 191 height 147
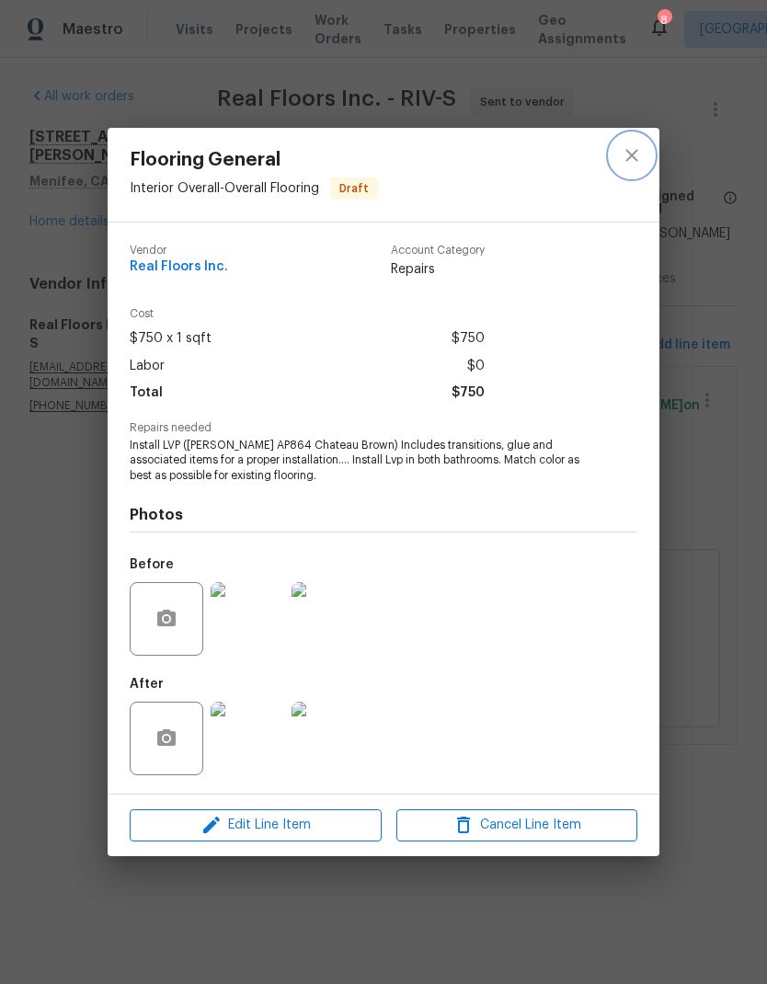
click at [643, 152] on button "close" at bounding box center [632, 155] width 44 height 44
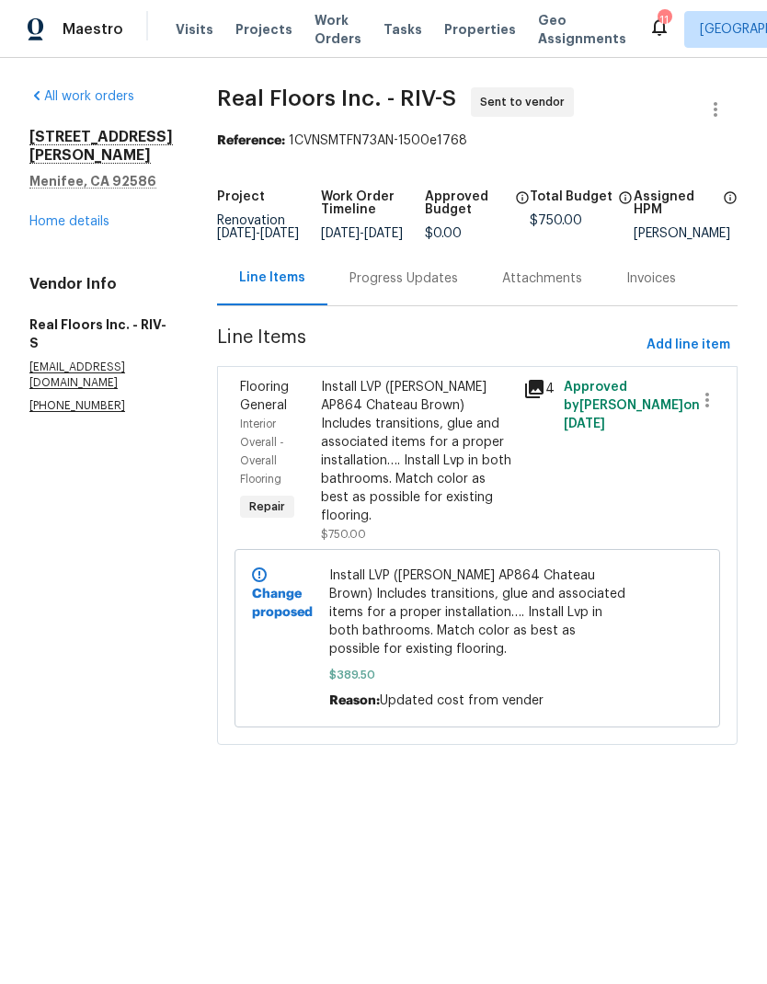
click at [422, 472] on div "Install LVP ([PERSON_NAME] AP864 Chateau Brown) Includes transitions, glue and …" at bounding box center [416, 451] width 191 height 147
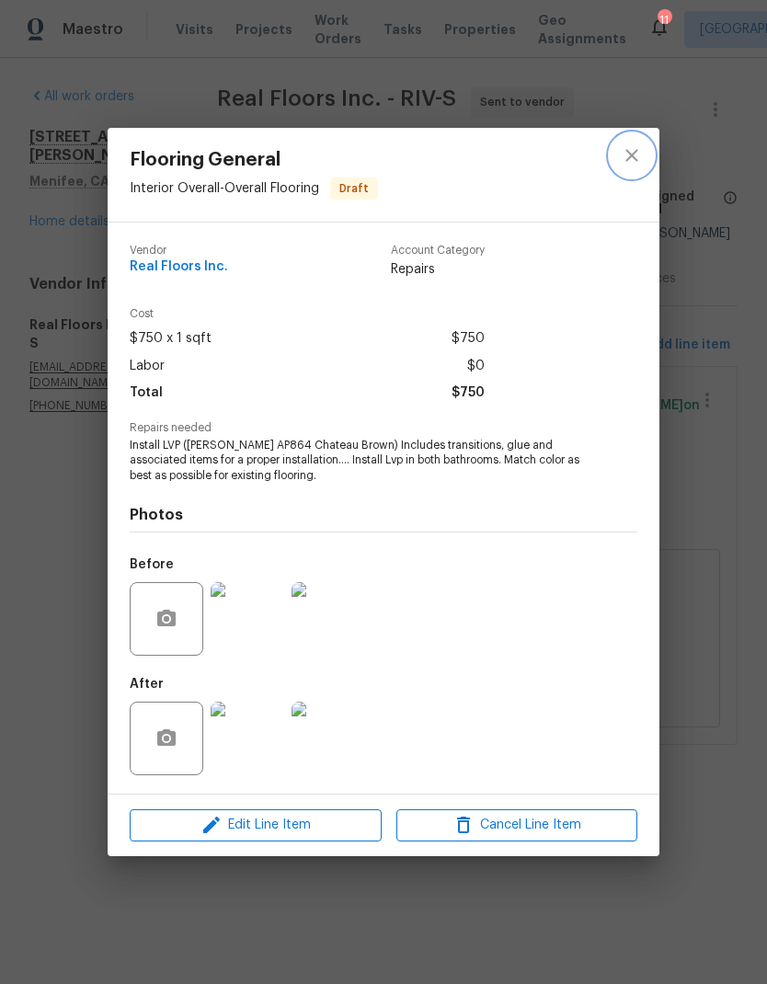
click at [636, 146] on icon "close" at bounding box center [632, 155] width 22 height 22
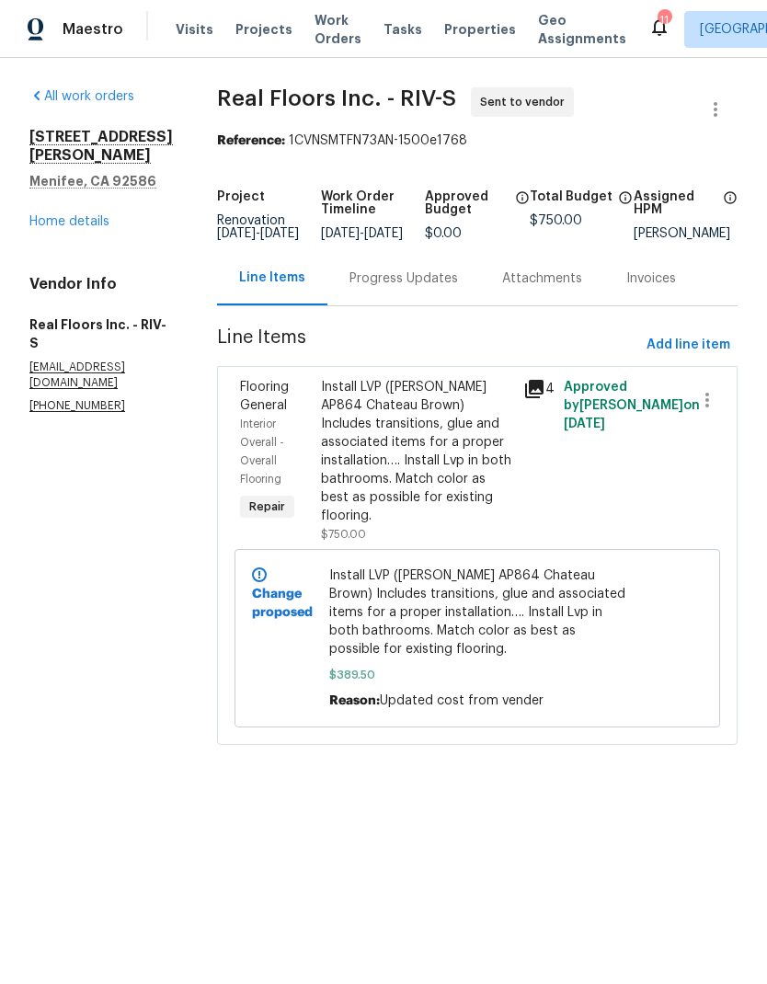
click at [69, 222] on link "Home details" at bounding box center [69, 221] width 80 height 13
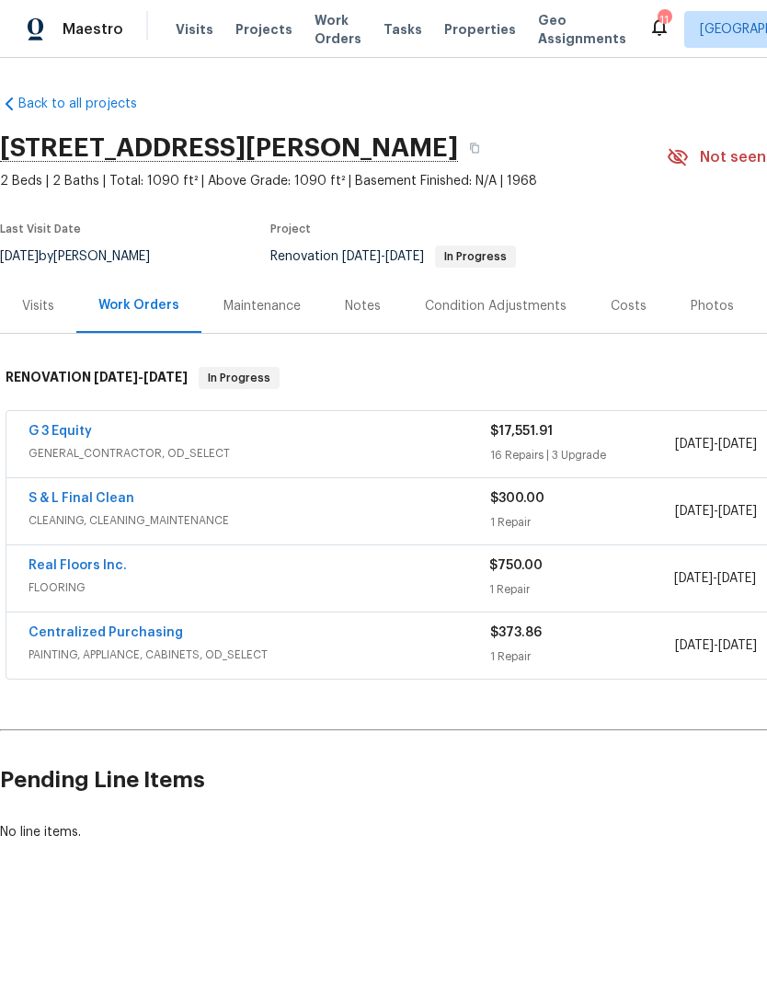
click at [399, 508] on div "S & L Final Clean" at bounding box center [260, 500] width 462 height 22
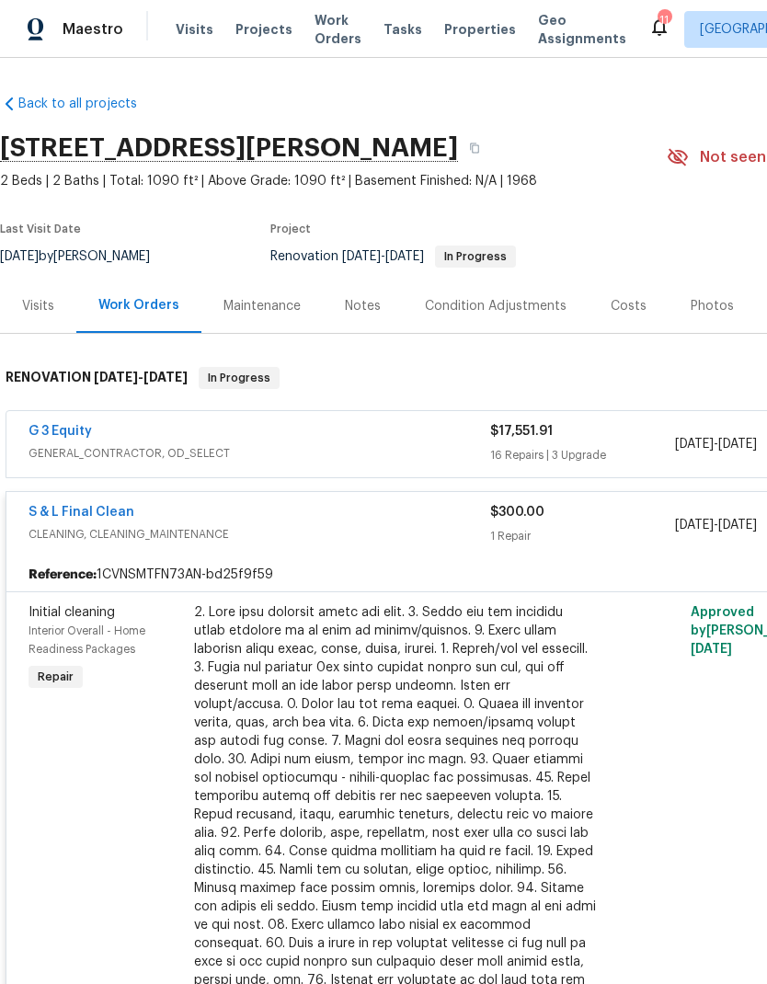
click at [495, 756] on div at bounding box center [395, 805] width 403 height 405
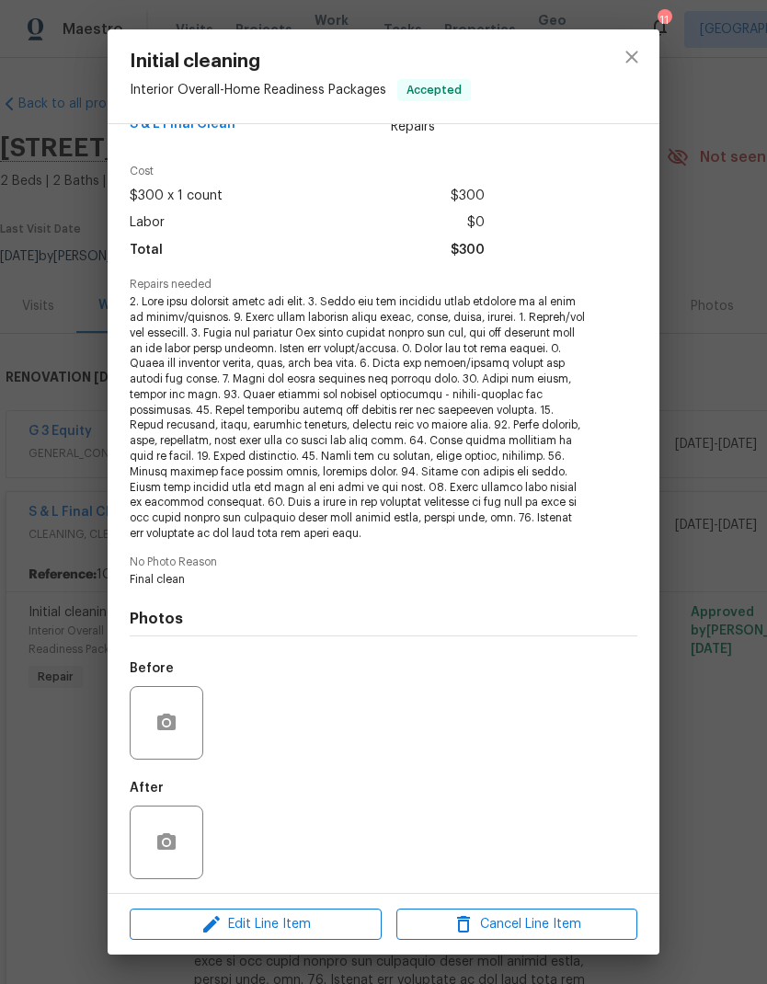
scroll to position [43, 0]
click at [158, 822] on button "button" at bounding box center [166, 843] width 44 height 44
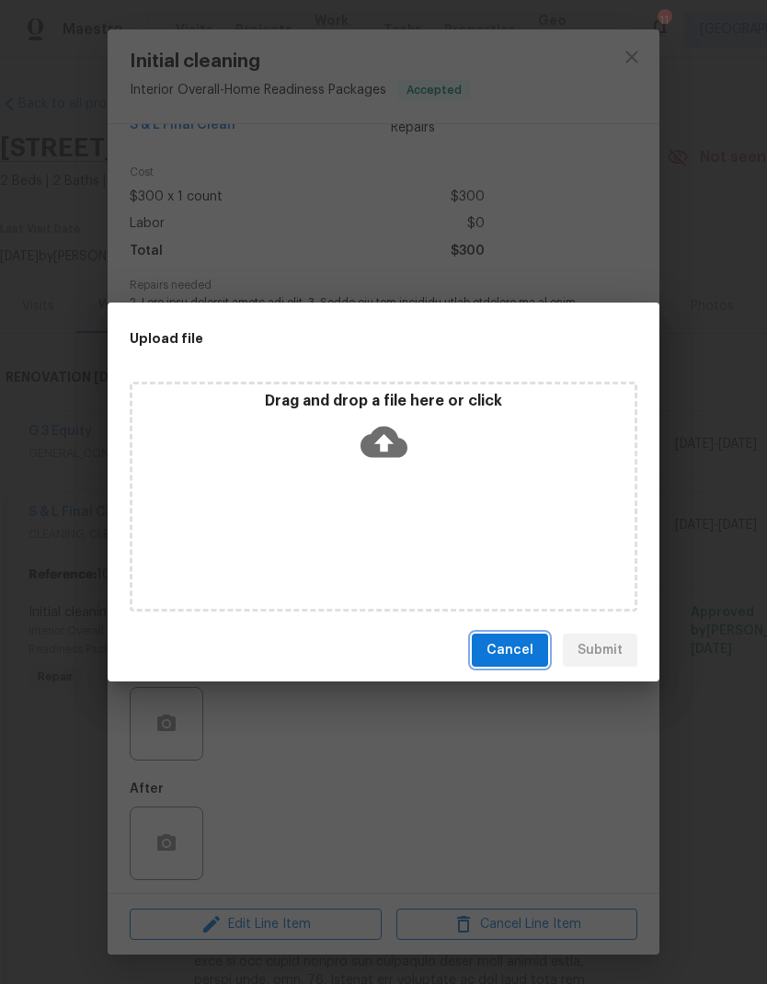
click at [530, 644] on span "Cancel" at bounding box center [509, 650] width 47 height 23
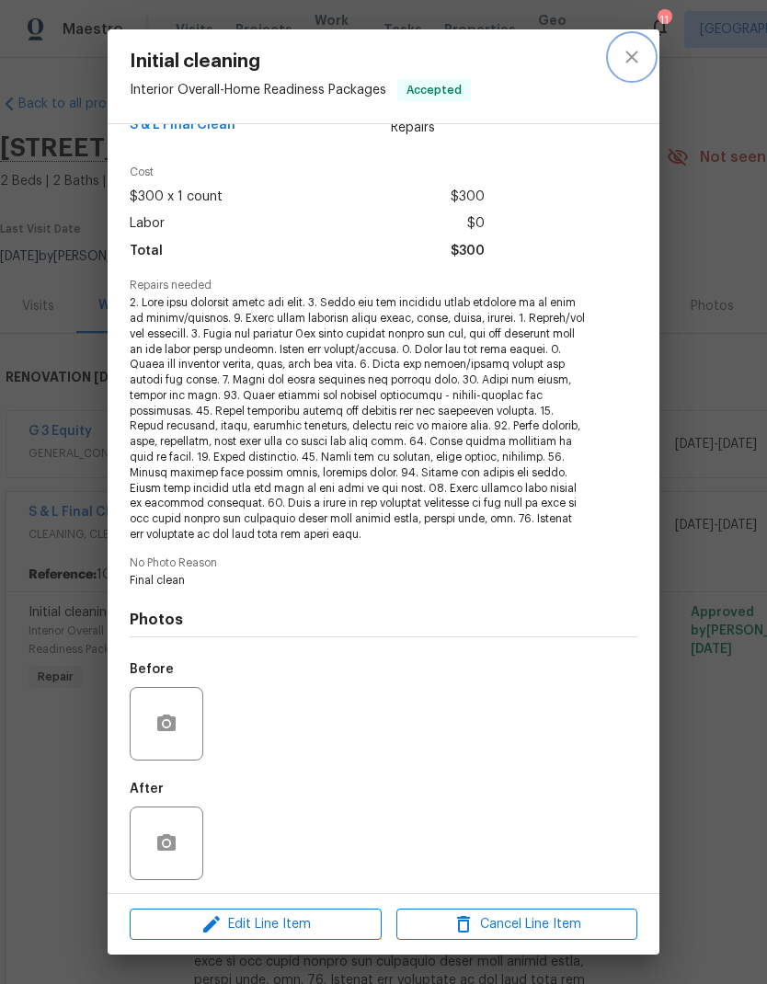
click at [647, 47] on button "close" at bounding box center [632, 57] width 44 height 44
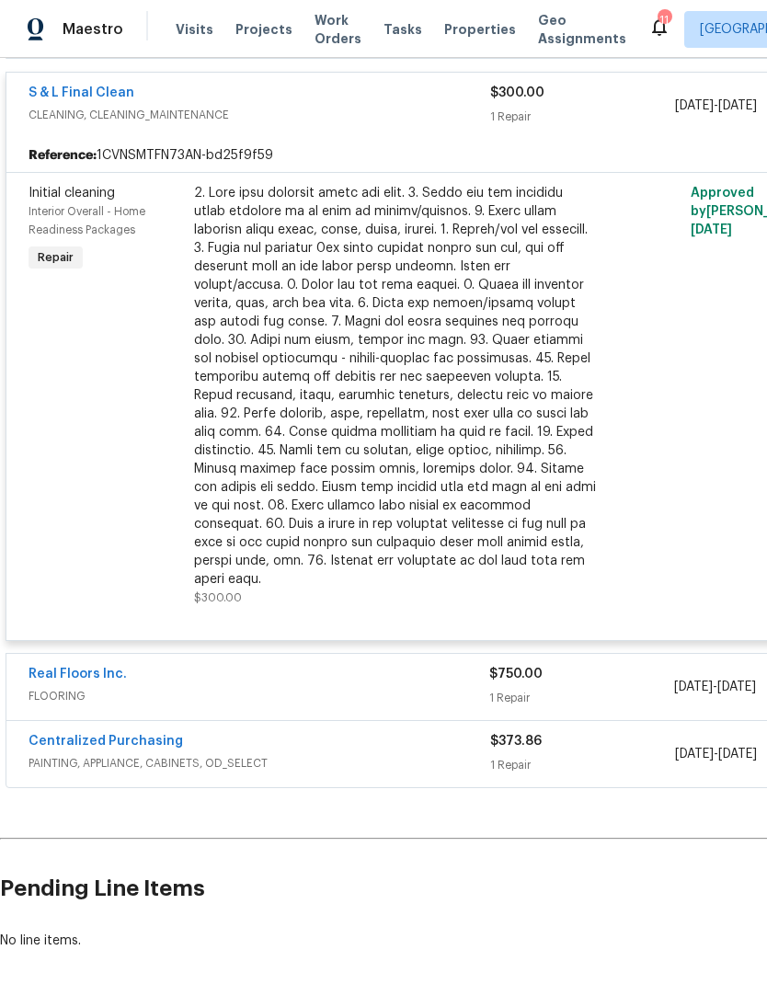
scroll to position [418, 0]
click at [215, 688] on span "FLOORING" at bounding box center [259, 697] width 461 height 18
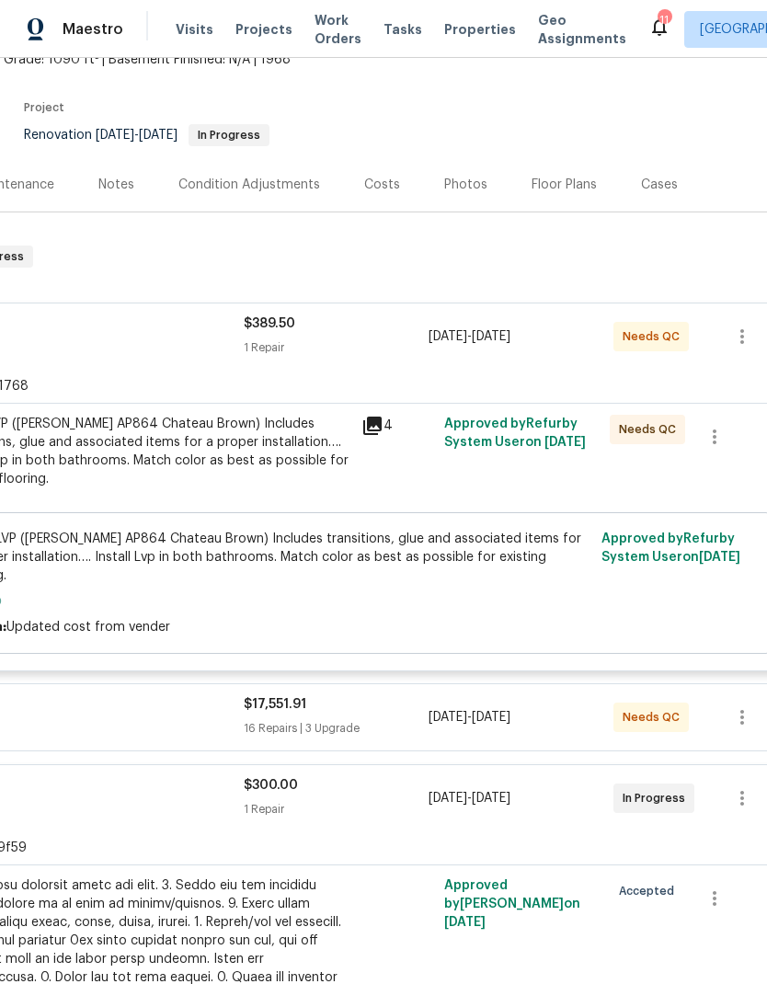
scroll to position [119, 254]
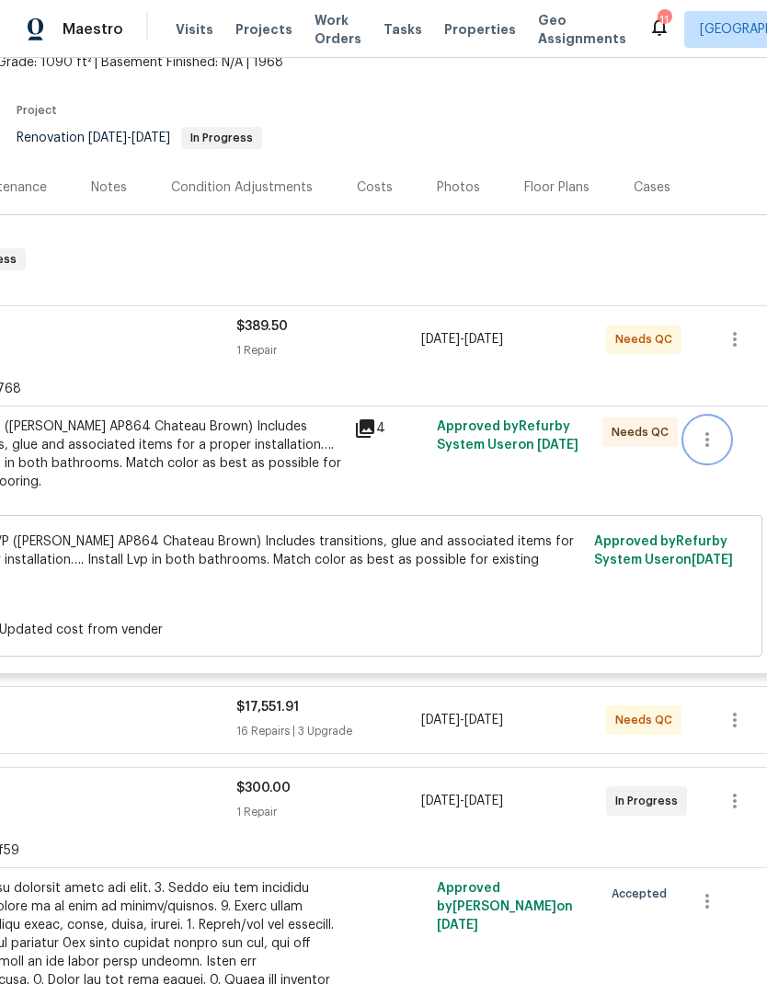
click at [709, 433] on icon "button" at bounding box center [707, 439] width 22 height 22
click at [614, 483] on div at bounding box center [383, 492] width 767 height 984
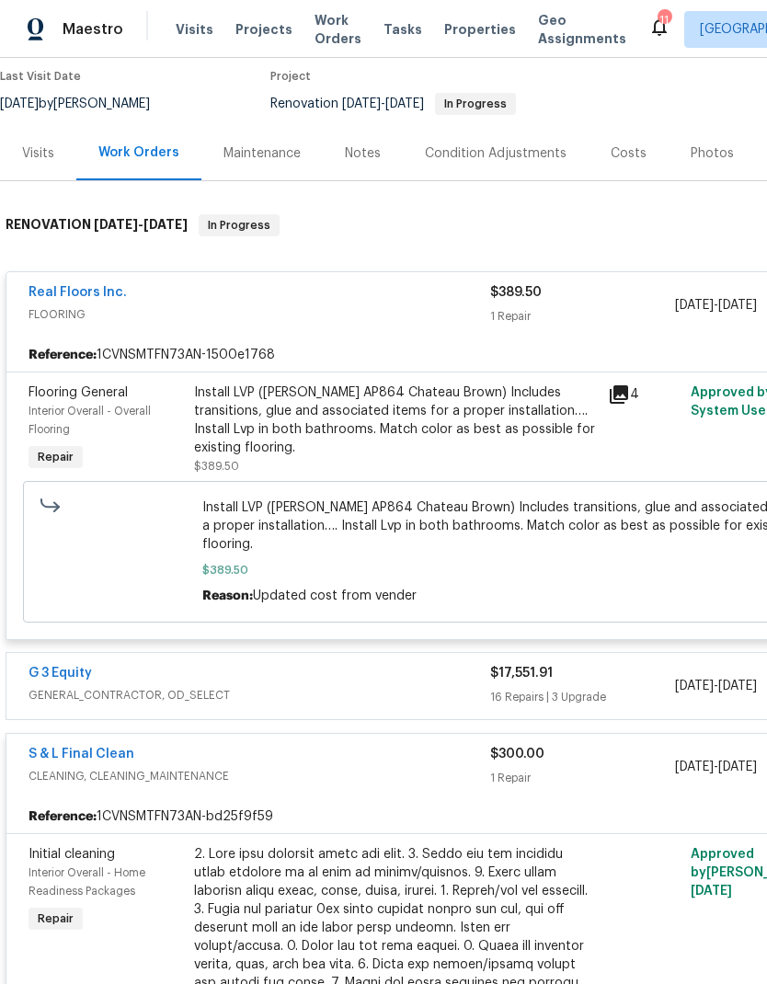
scroll to position [154, 0]
click at [431, 417] on div "Install LVP ([PERSON_NAME] AP864 Chateau Brown) Includes transitions, glue and …" at bounding box center [395, 419] width 403 height 74
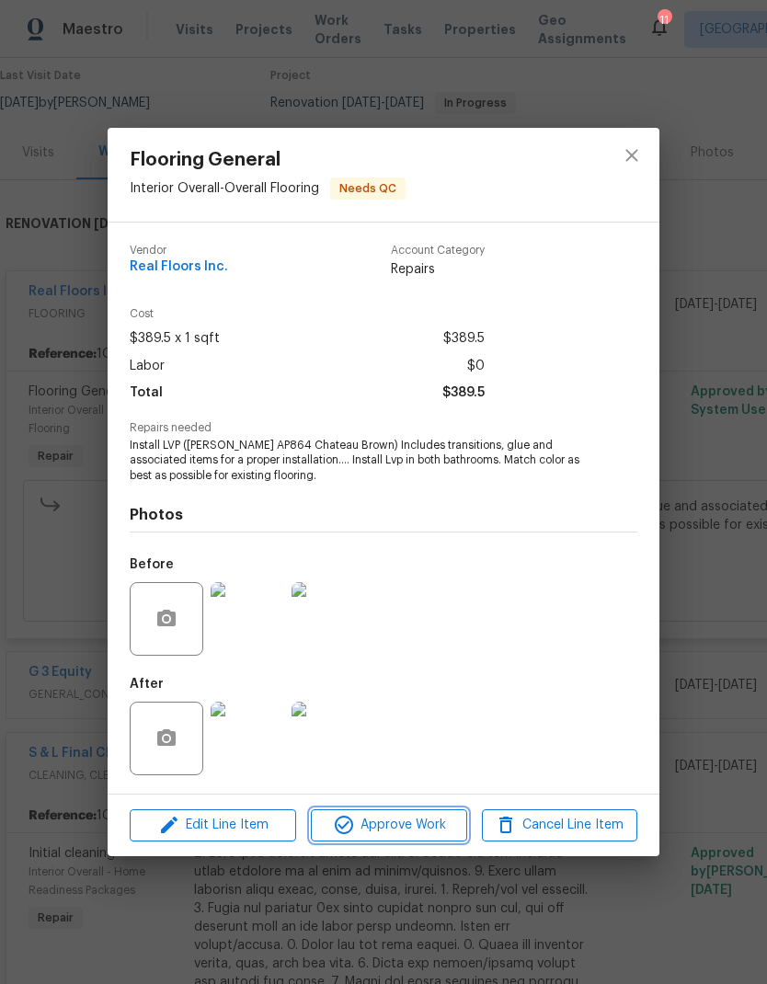
click at [404, 820] on span "Approve Work" at bounding box center [388, 825] width 144 height 23
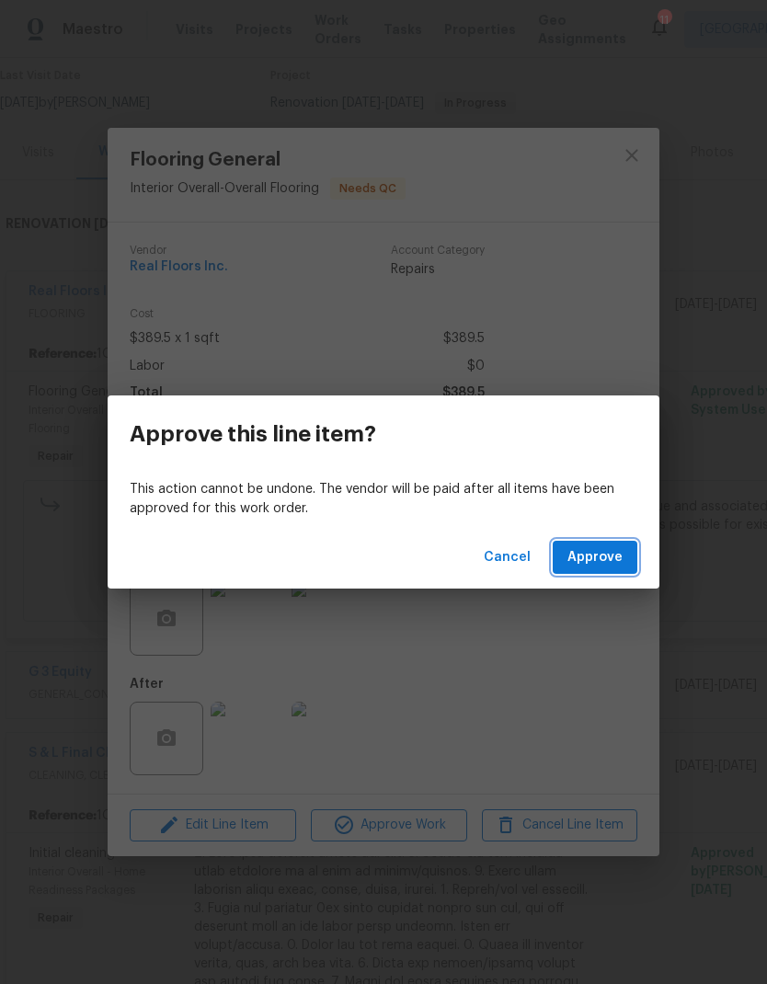
click at [618, 542] on button "Approve" at bounding box center [595, 558] width 85 height 34
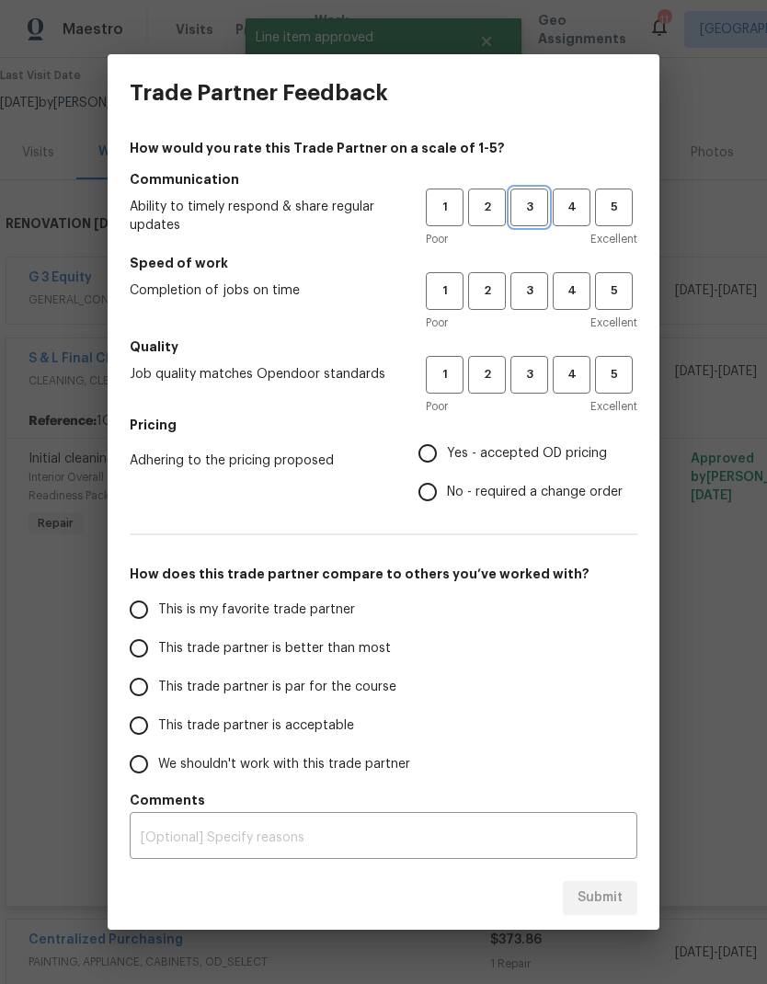
click at [542, 204] on span "3" at bounding box center [529, 207] width 34 height 21
click at [486, 292] on span "2" at bounding box center [487, 290] width 34 height 21
click at [532, 374] on span "3" at bounding box center [529, 374] width 34 height 21
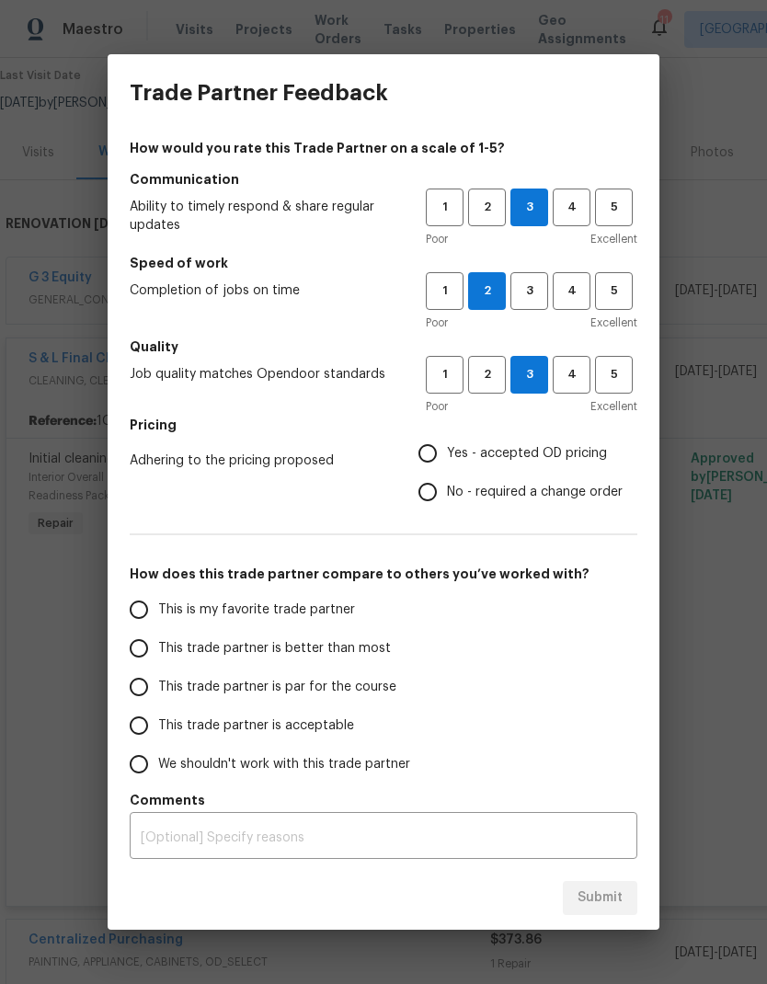
click at [438, 457] on input "Yes - accepted OD pricing" at bounding box center [427, 453] width 39 height 39
radio input "true"
click at [141, 684] on input "This trade partner is par for the course" at bounding box center [139, 686] width 39 height 39
click at [191, 833] on textarea at bounding box center [383, 837] width 485 height 13
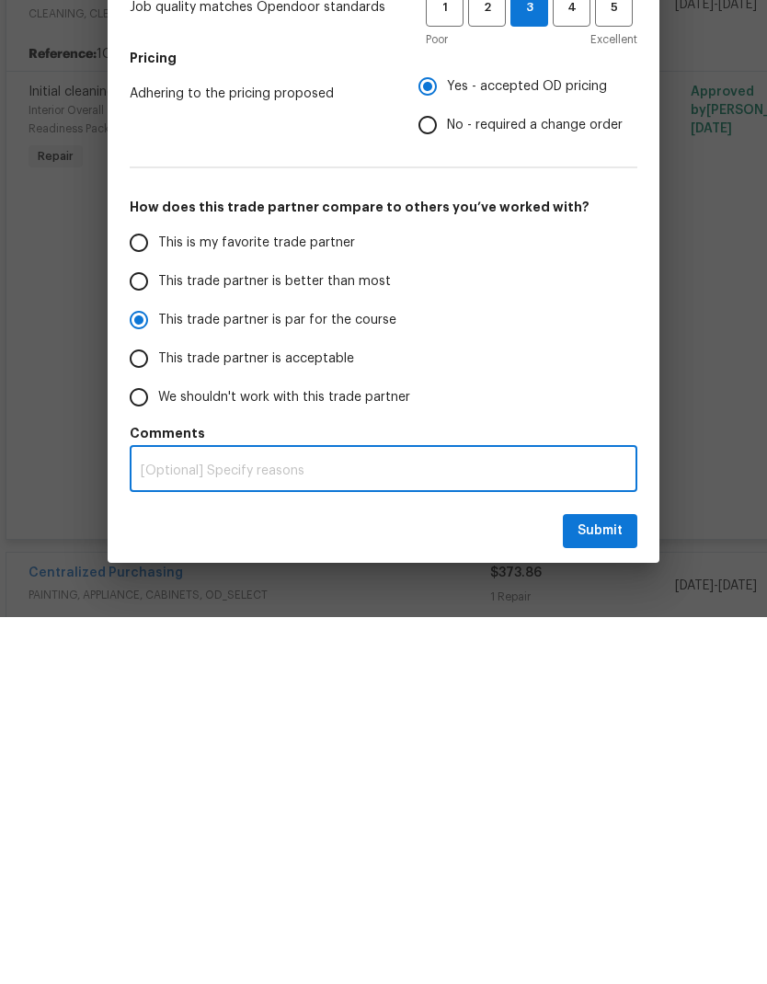
radio input "true"
type textarea "M"
radio input "false"
type textarea "Mi"
radio input "false"
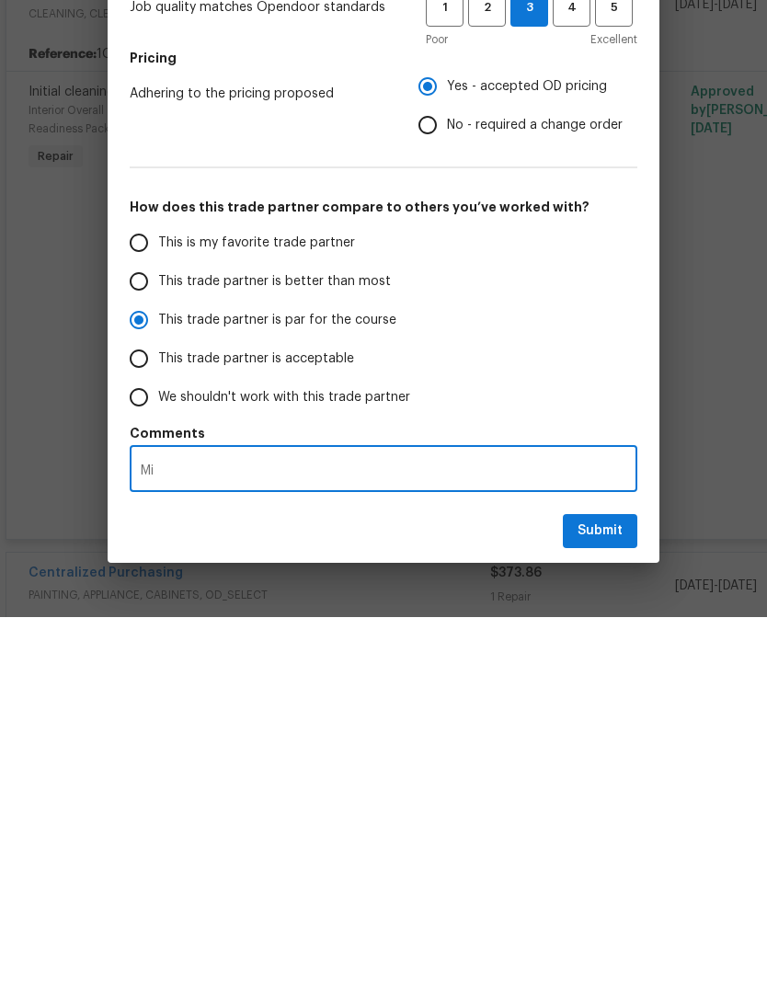
type textarea "Mis"
radio input "false"
type textarea "Misse"
radio input "false"
type textarea "Missed"
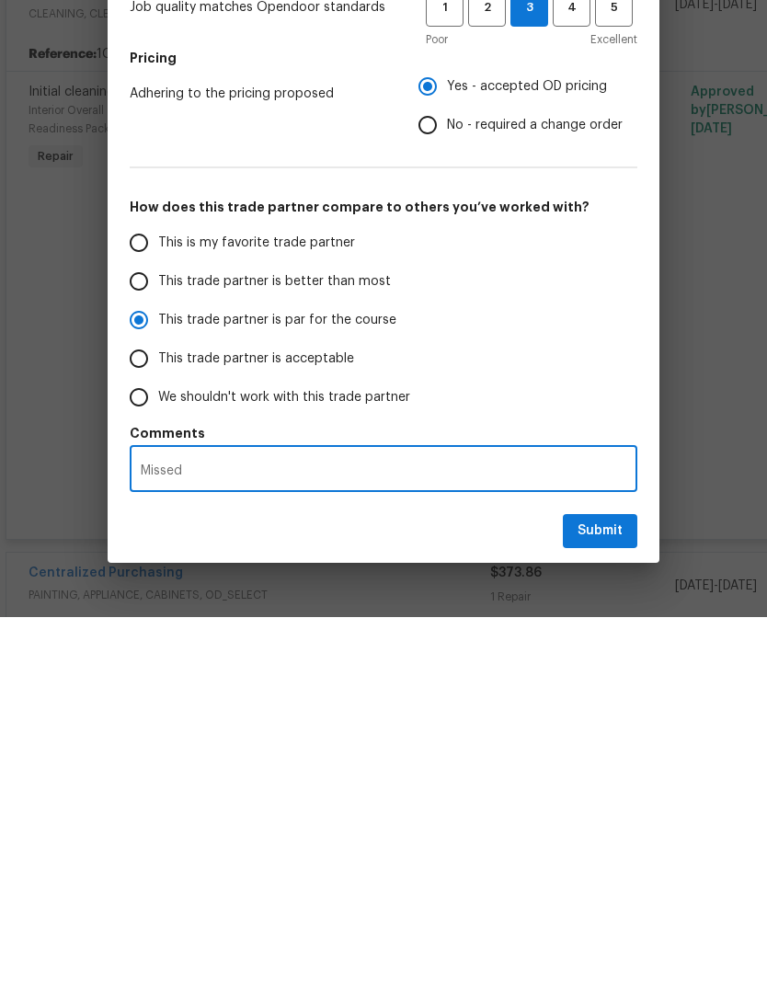
radio input "false"
type textarea "Missed"
radio input "false"
type textarea "Missed i"
radio input "false"
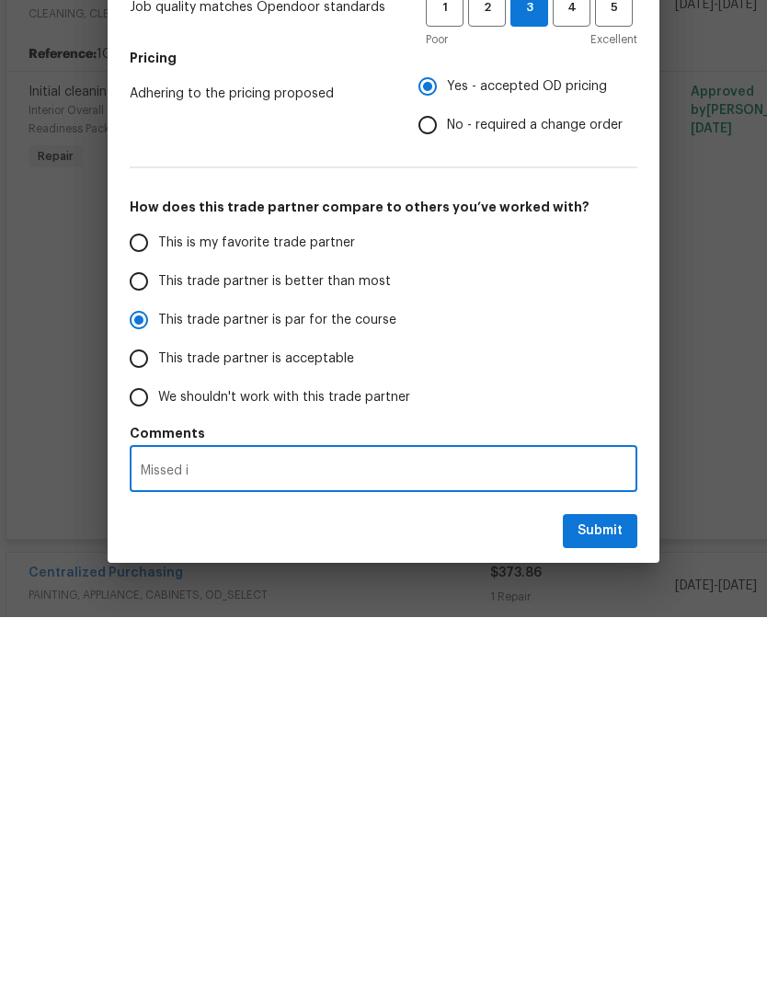
type textarea "Missed in"
radio input "false"
type textarea "Missed ins"
radio input "false"
type textarea "Missed inst"
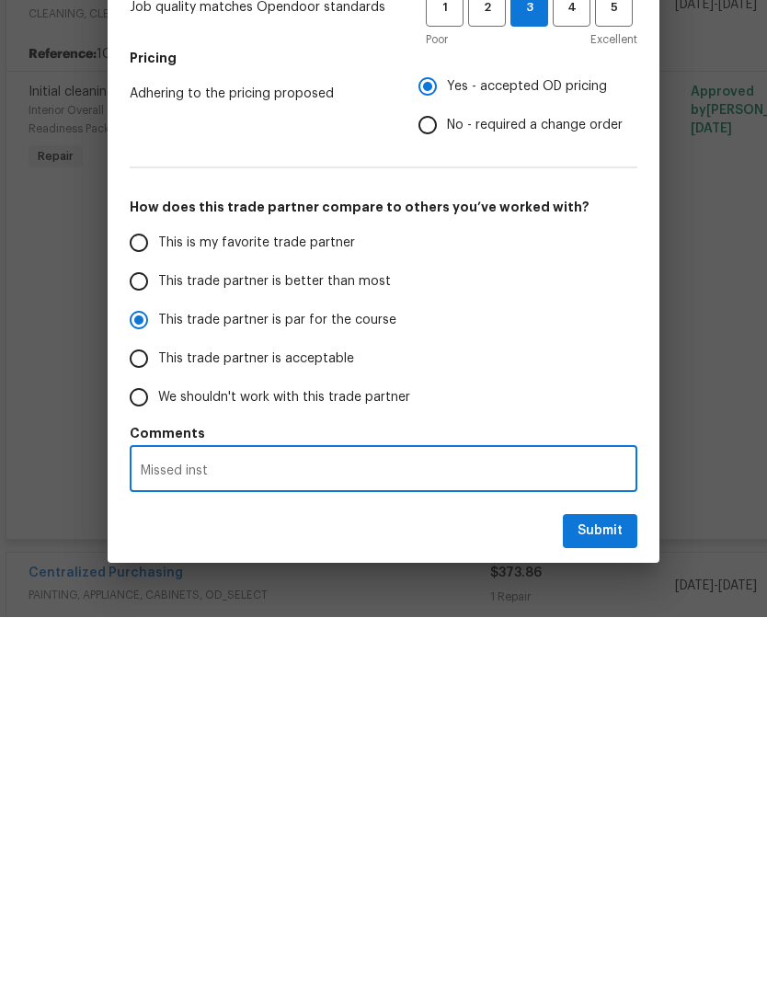
radio input "false"
type textarea "Missed insta"
radio input "false"
type textarea "Missed instal"
radio input "false"
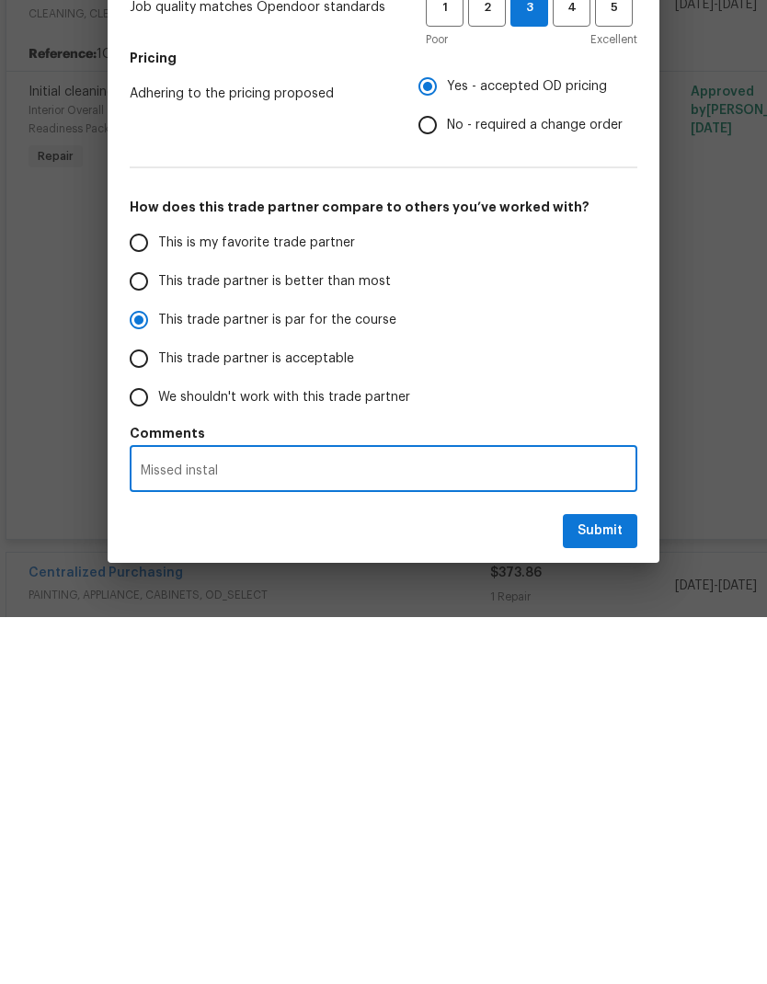
type textarea "Missed install"
radio input "false"
type textarea "Missed install"
radio input "false"
type textarea "Missed install d"
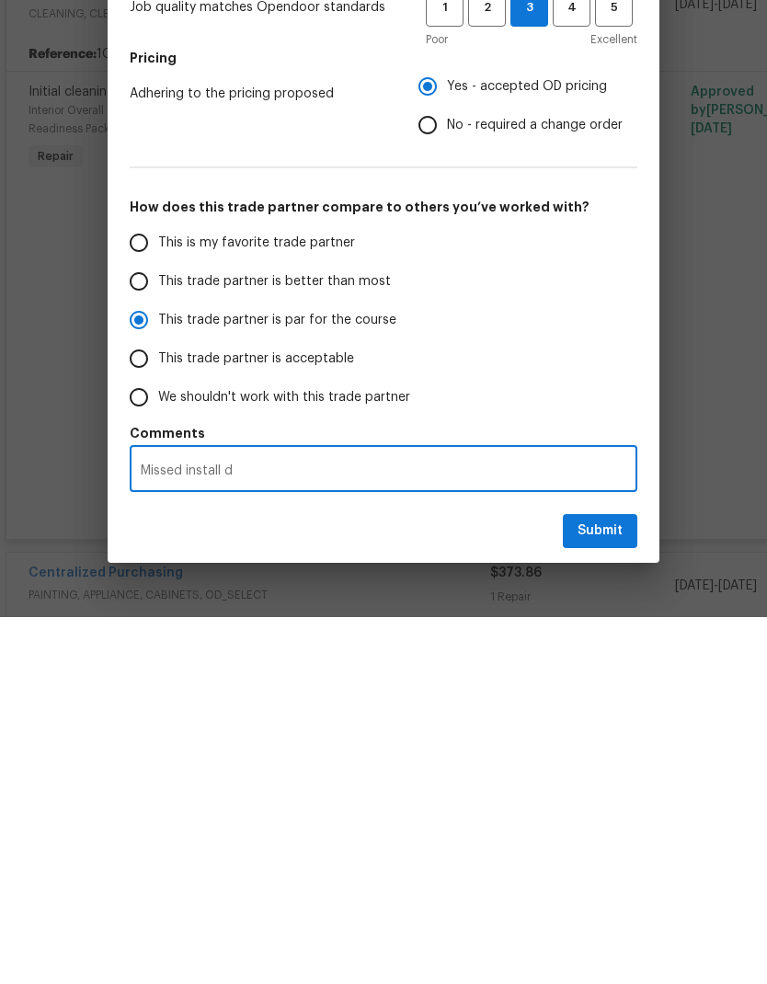
radio input "false"
type textarea "Missed install da"
radio input "false"
type textarea "Missed install dat"
radio input "false"
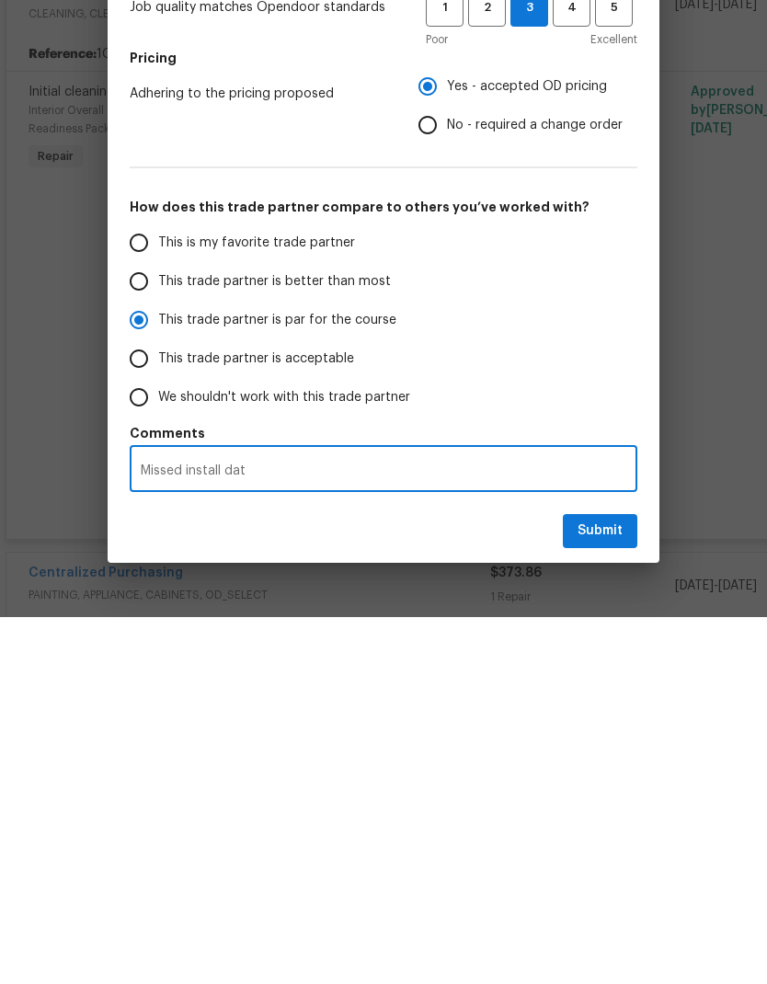
type textarea "Missed install date"
radio input "false"
type textarea "Missed install date"
click at [605, 886] on span "Submit" at bounding box center [599, 897] width 45 height 23
radio input "false"
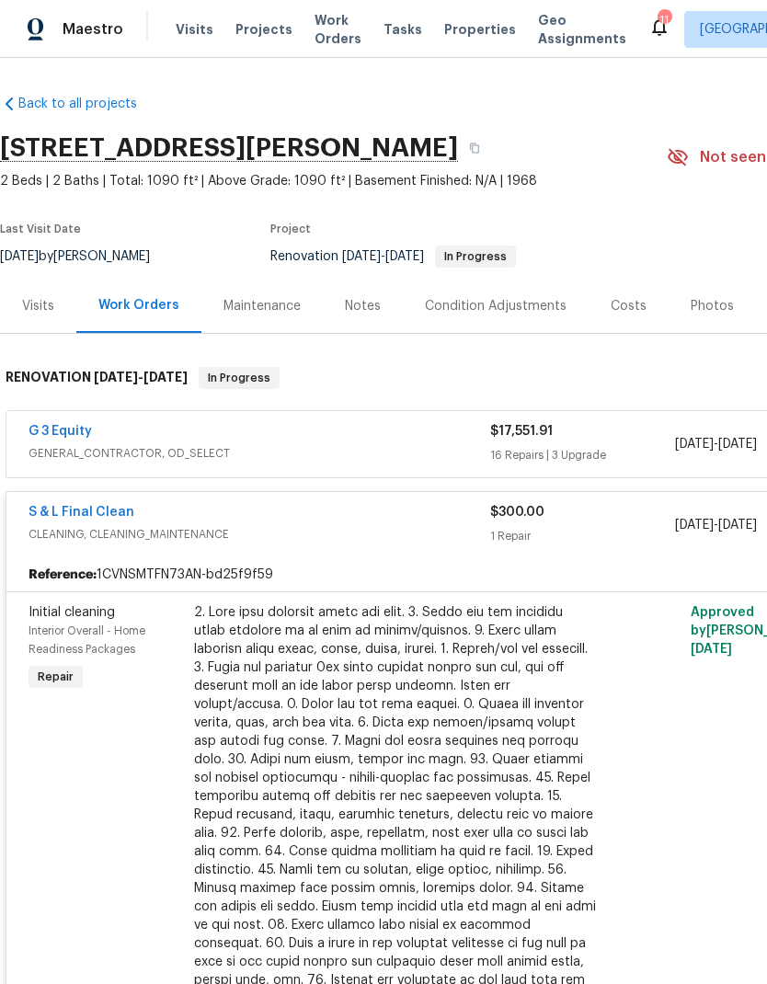
scroll to position [0, 0]
click at [188, 30] on span "Visits" at bounding box center [195, 29] width 38 height 18
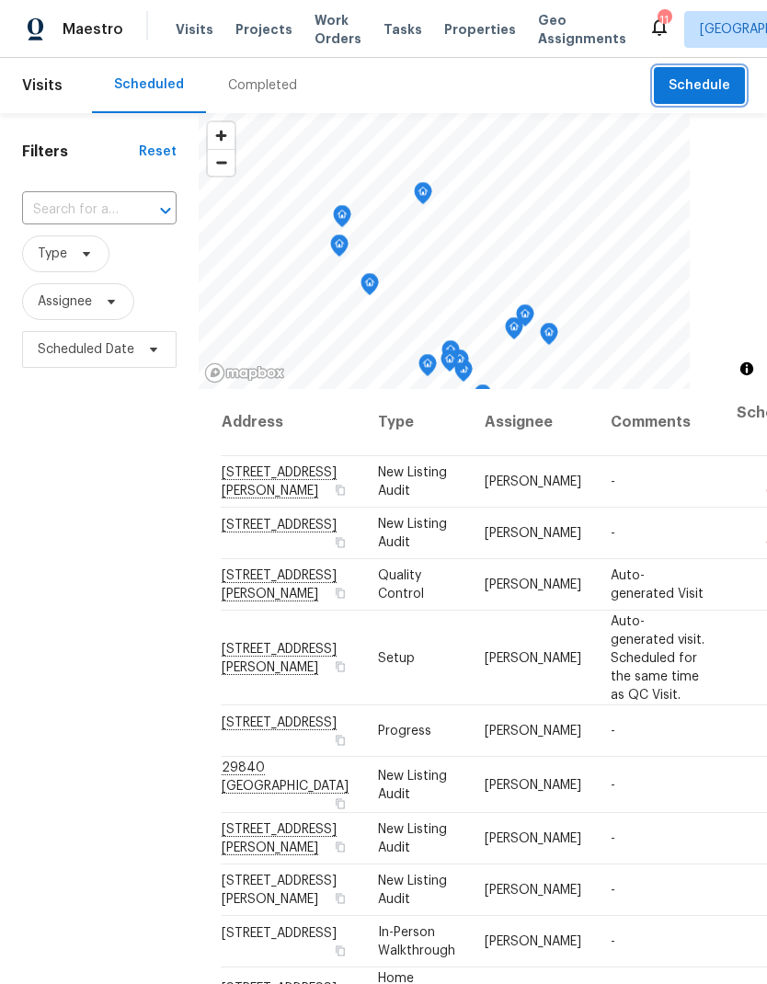
click at [710, 84] on span "Schedule" at bounding box center [699, 85] width 62 height 23
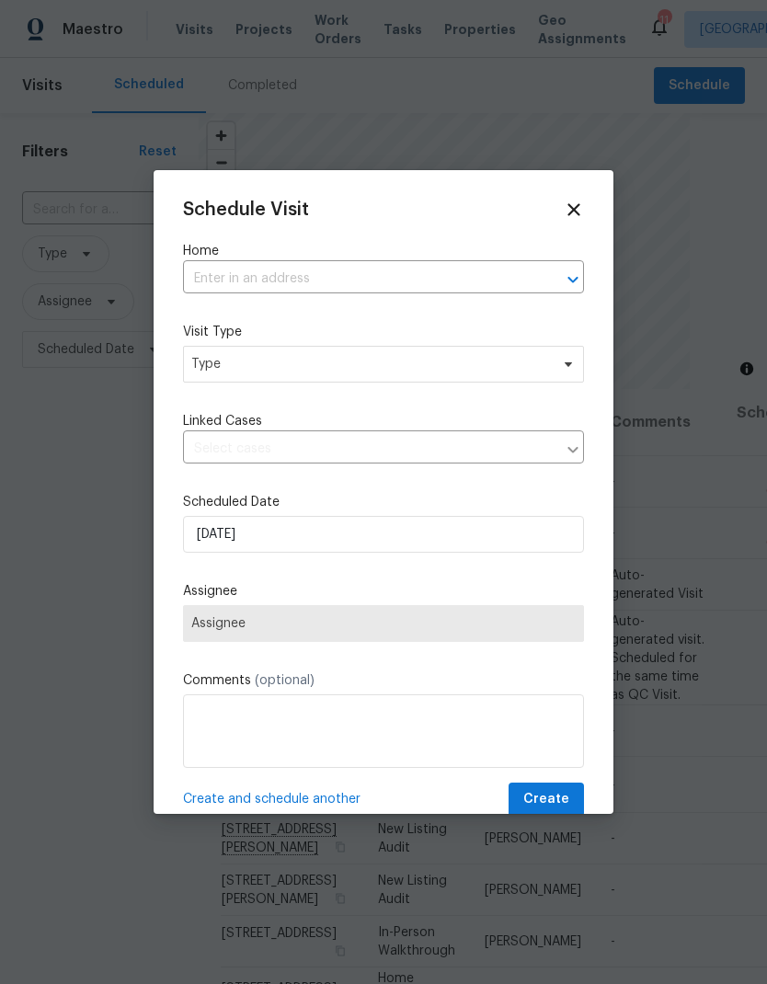
click at [237, 277] on input "text" at bounding box center [357, 279] width 349 height 29
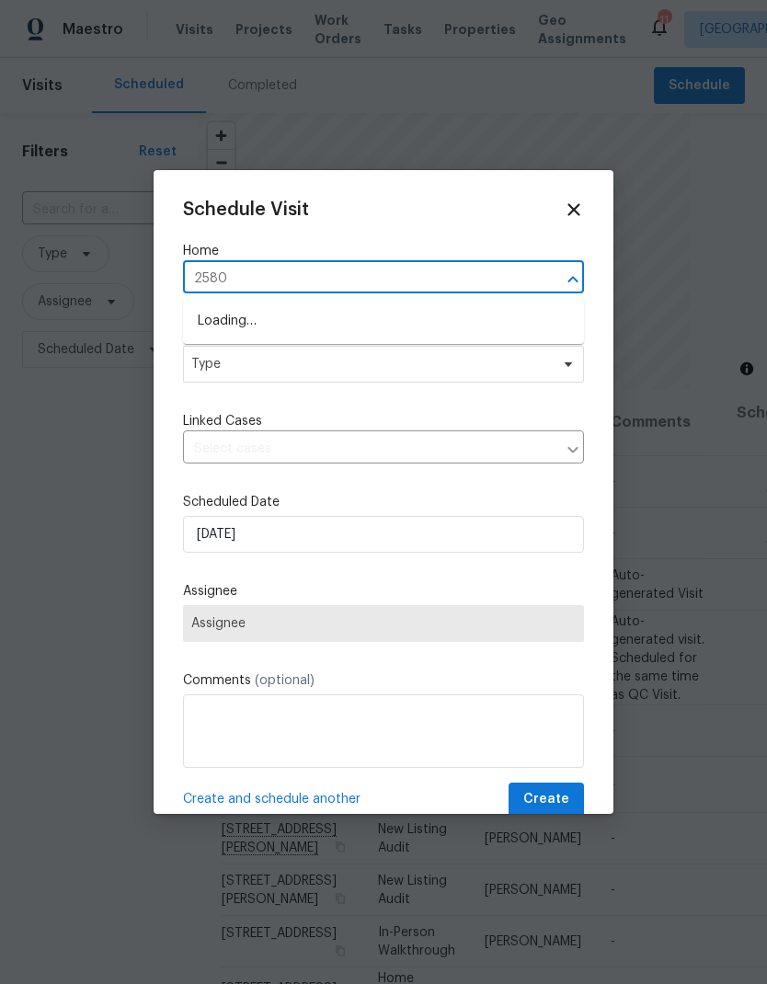
type input "25802"
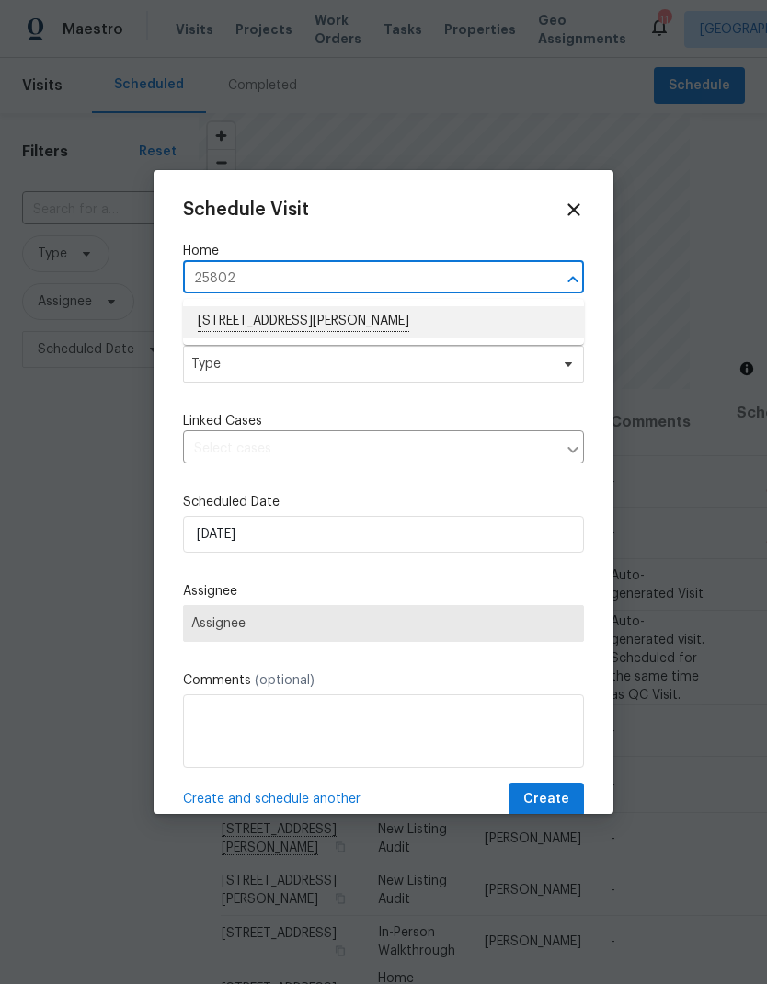
click at [233, 321] on li "[STREET_ADDRESS][PERSON_NAME]" at bounding box center [383, 321] width 401 height 31
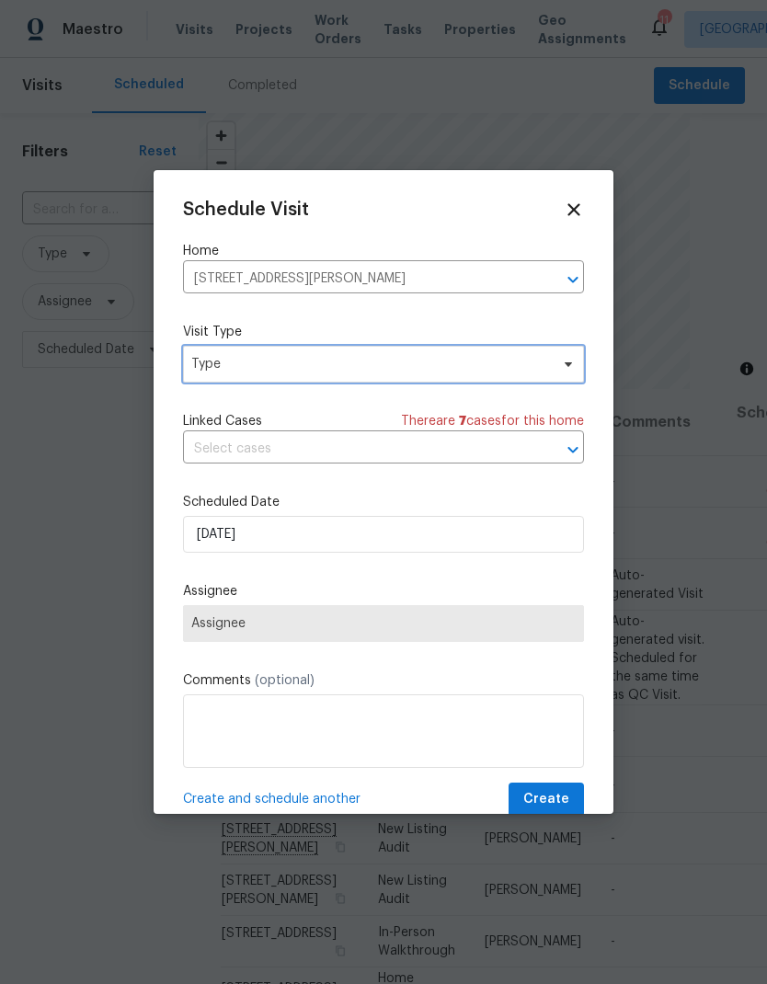
click at [220, 361] on span "Type" at bounding box center [370, 364] width 358 height 18
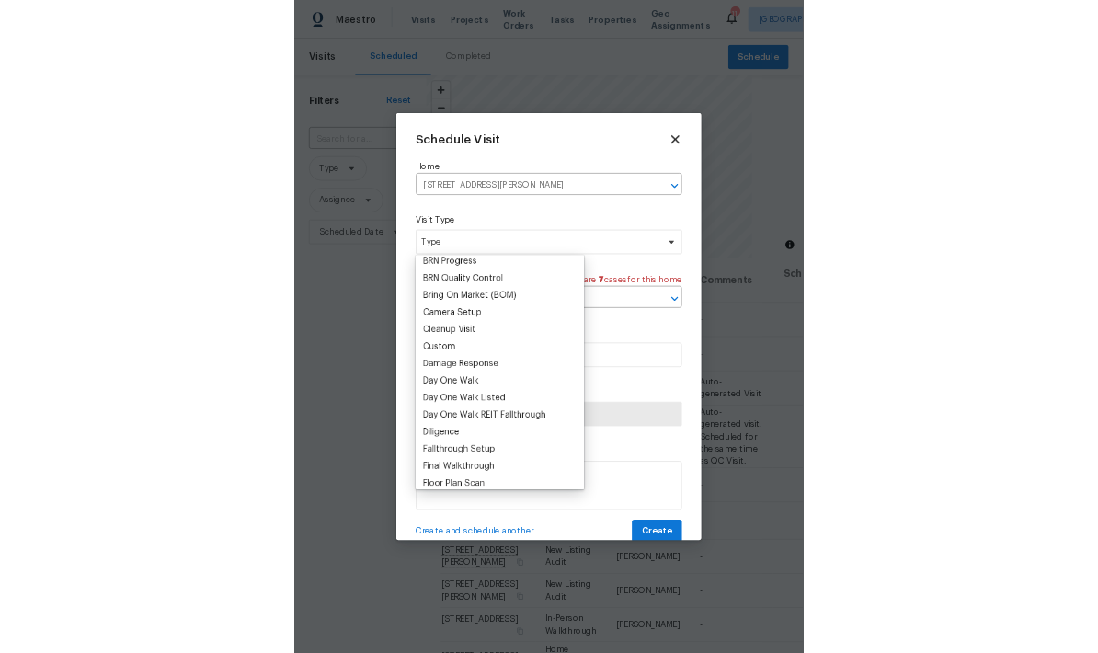
scroll to position [160, 0]
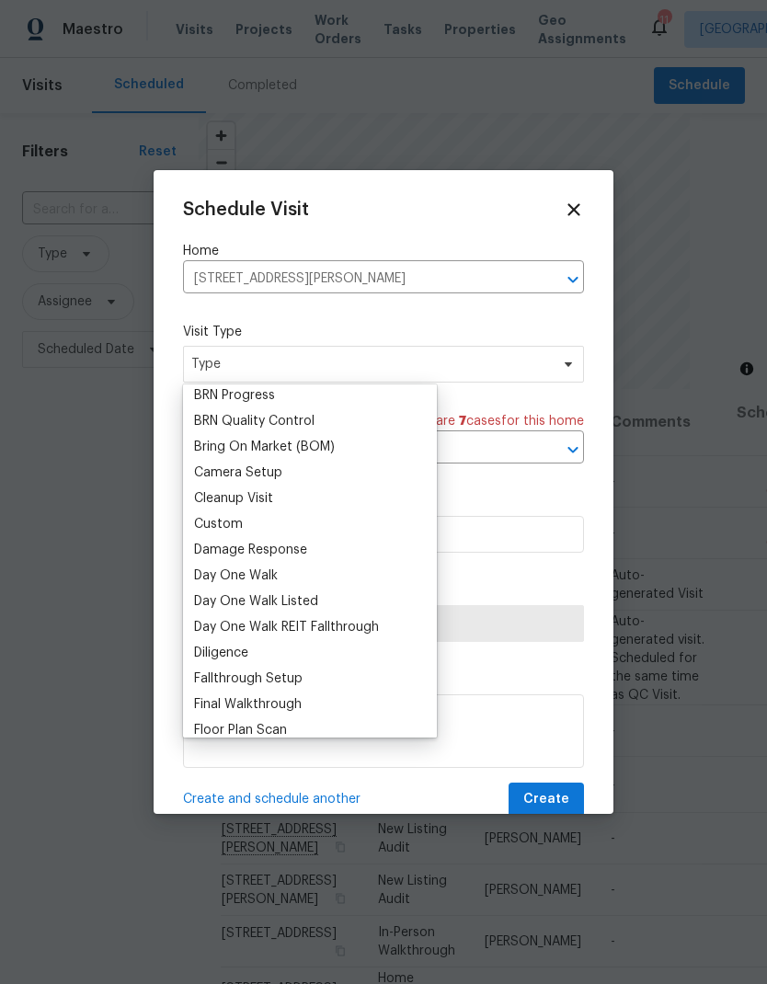
click at [218, 524] on div "Custom" at bounding box center [218, 524] width 49 height 18
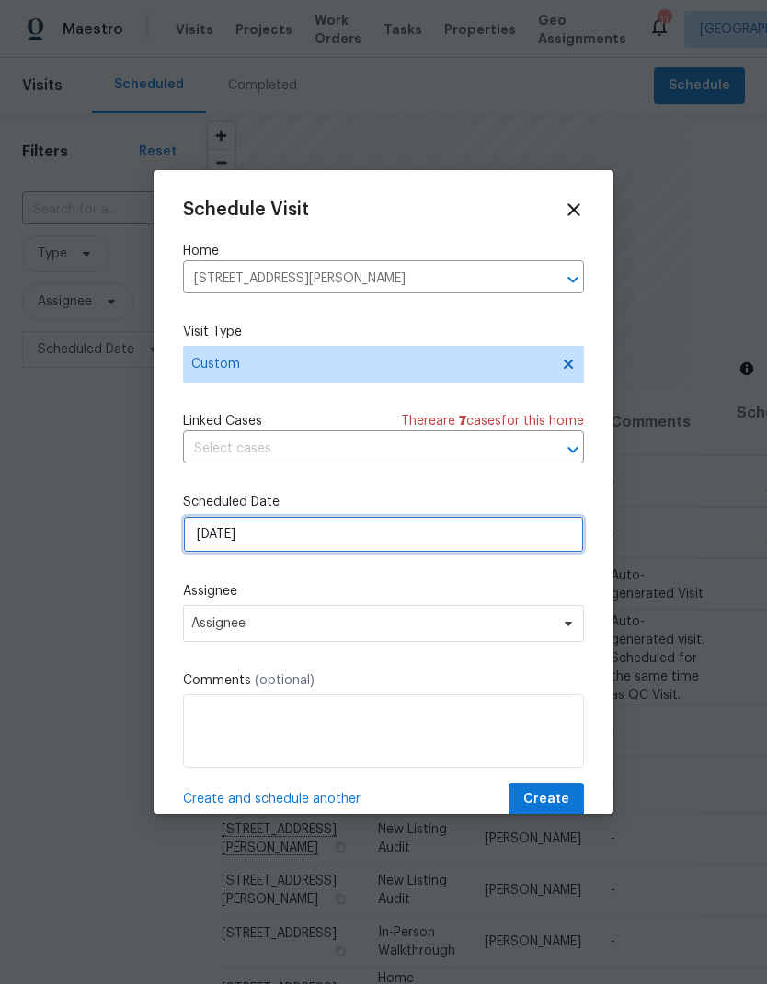
click at [252, 542] on input "[DATE]" at bounding box center [383, 534] width 401 height 37
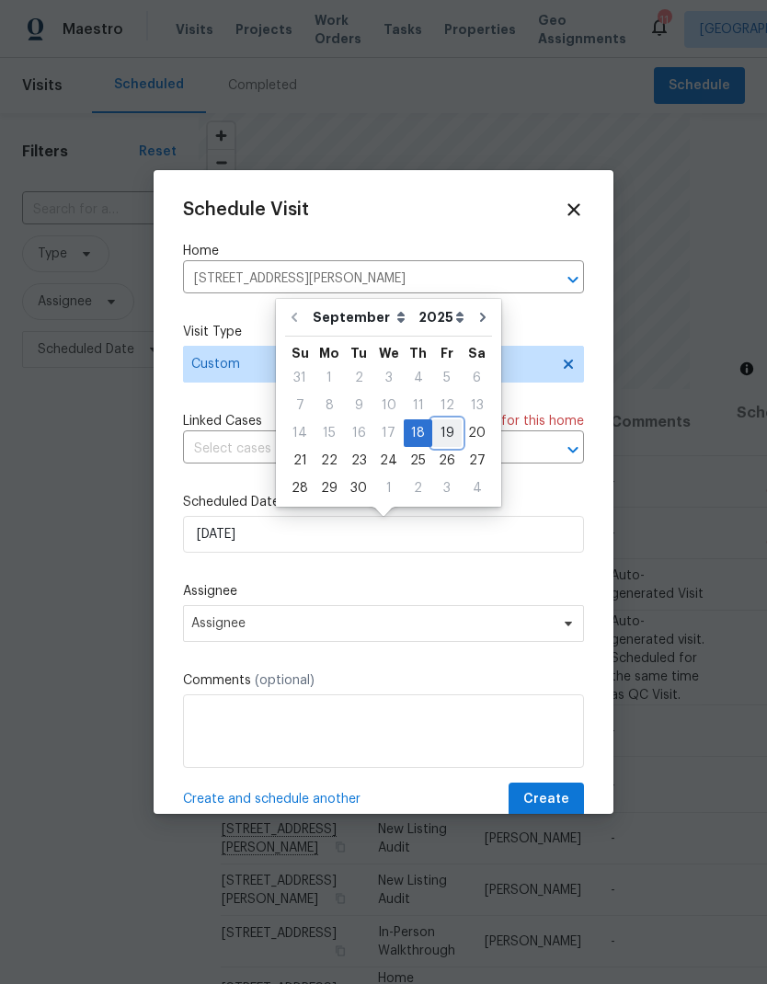
click at [437, 428] on div "19" at bounding box center [446, 433] width 29 height 26
type input "9/19/2025"
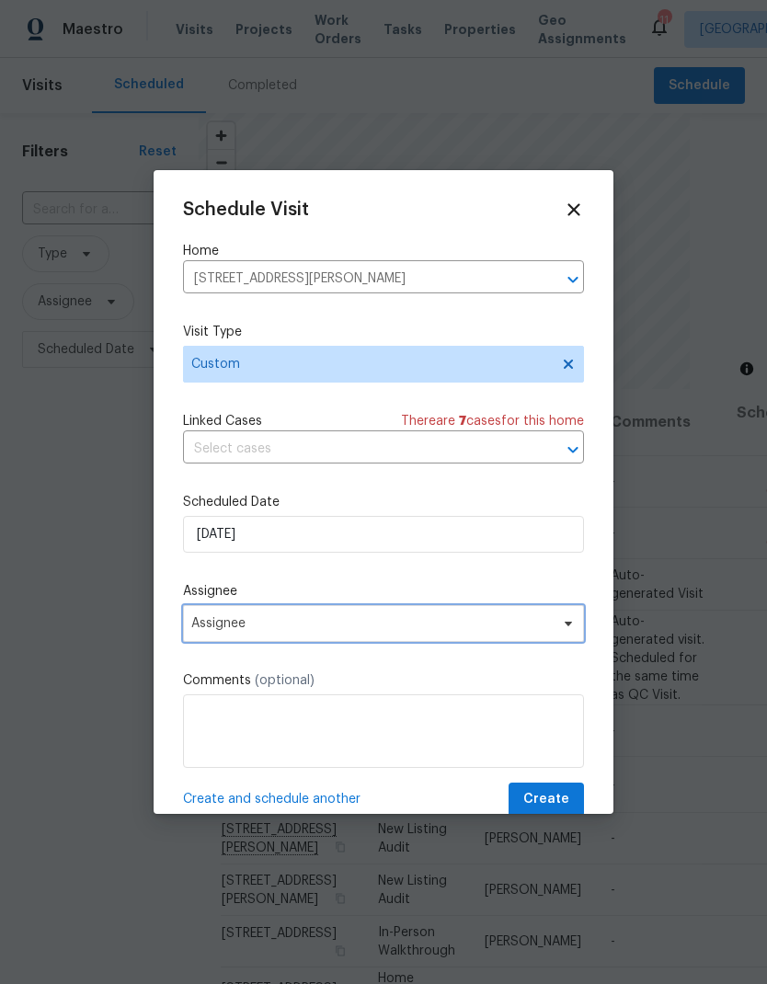
click at [231, 629] on span "Assignee" at bounding box center [371, 623] width 360 height 15
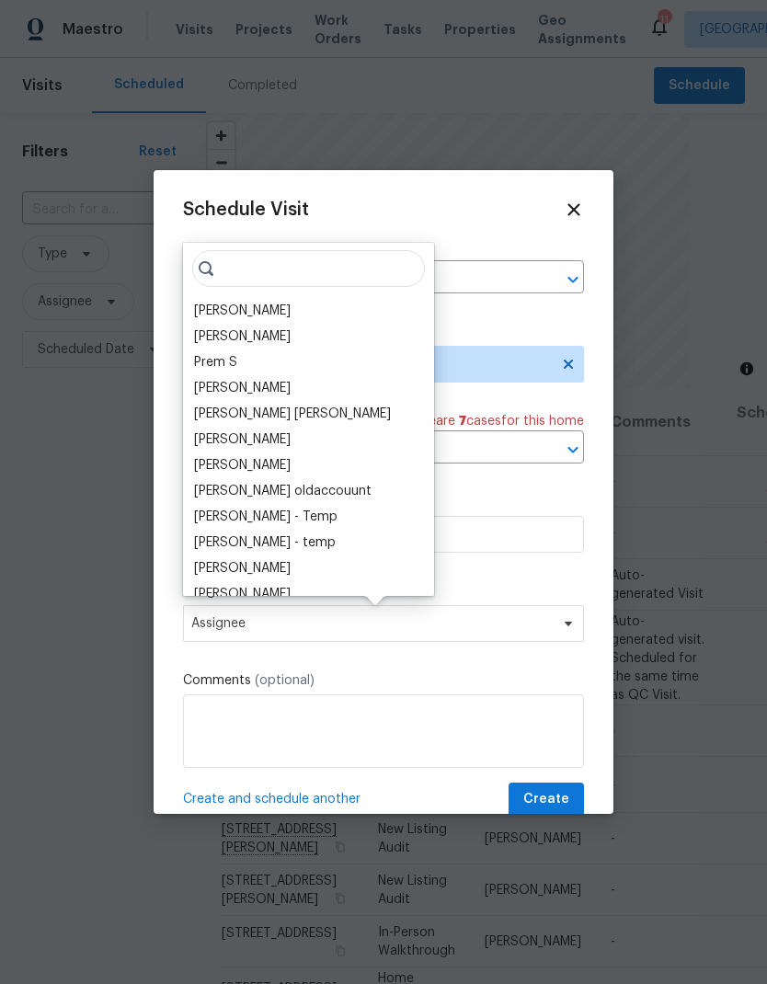
click at [209, 305] on div "[PERSON_NAME]" at bounding box center [242, 311] width 97 height 18
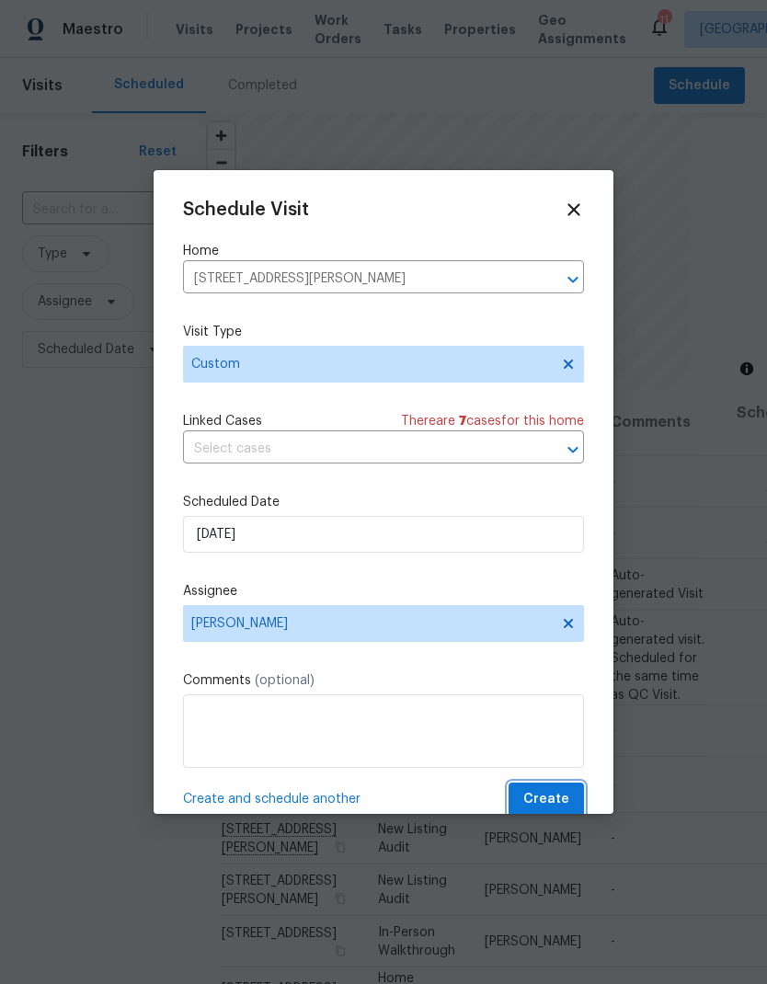
click at [553, 796] on span "Create" at bounding box center [546, 799] width 46 height 23
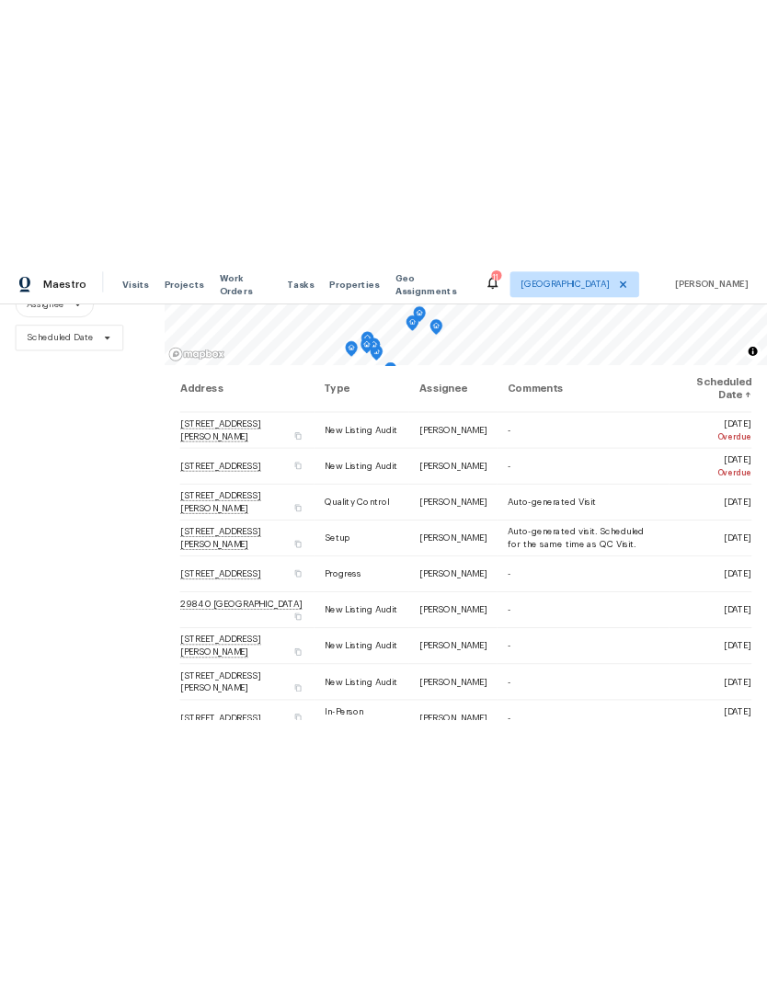
scroll to position [177, 0]
